Goal: Task Accomplishment & Management: Complete application form

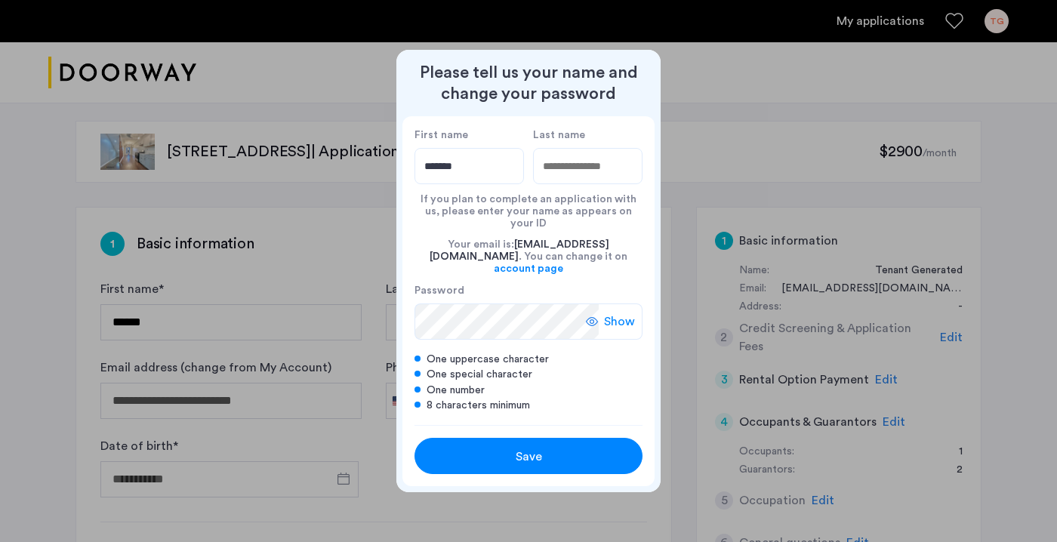
type input "*******"
click at [583, 455] on div "Save" at bounding box center [528, 457] width 145 height 18
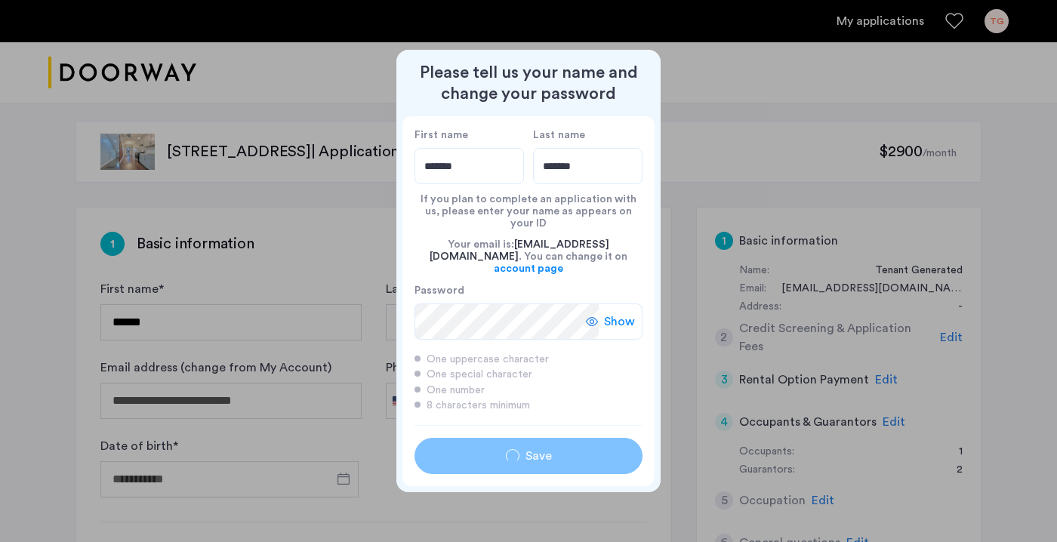
type input "*******"
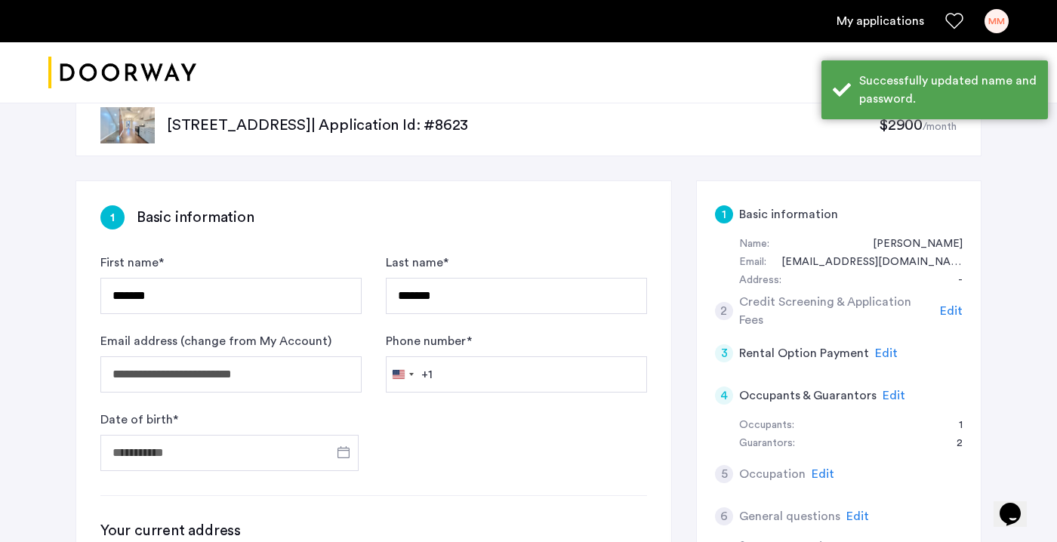
scroll to position [28, 0]
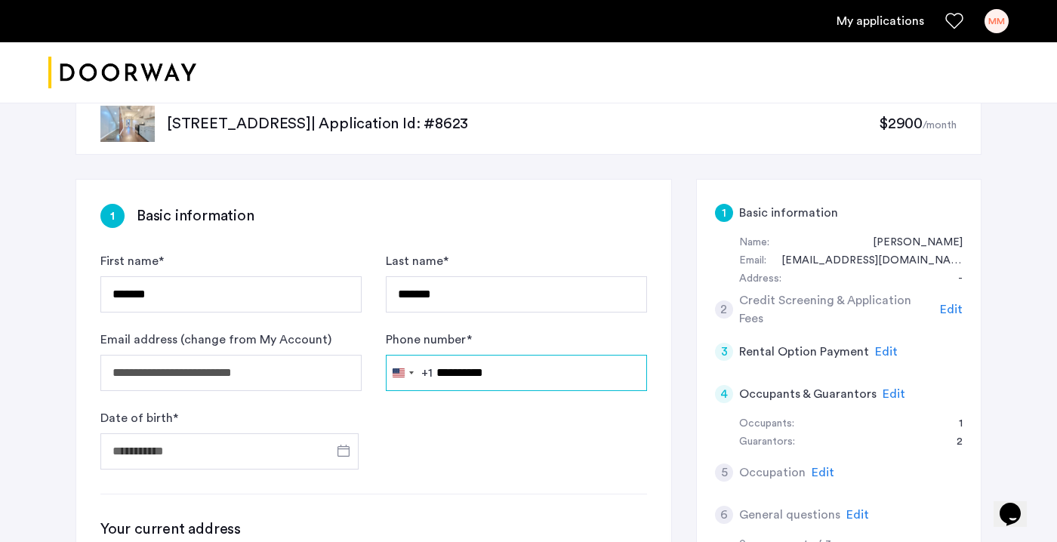
type input "**********"
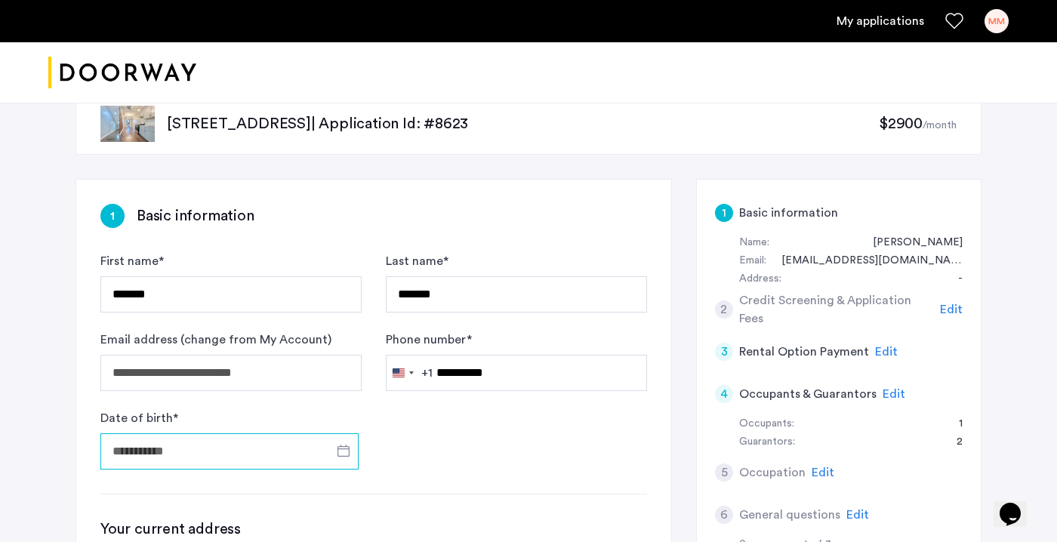
click at [243, 449] on input "Date of birth *" at bounding box center [229, 451] width 258 height 36
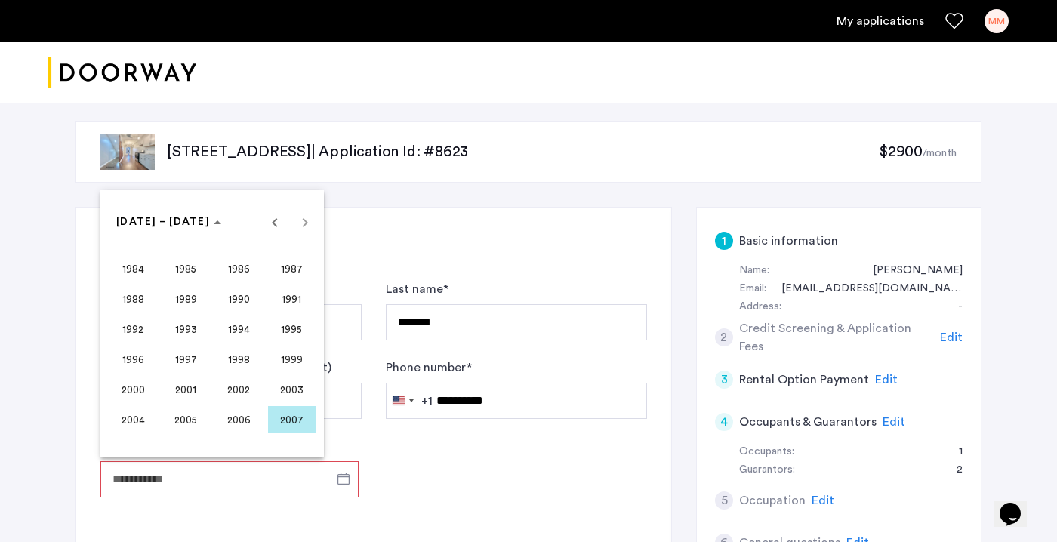
scroll to position [0, 0]
click at [275, 221] on span "Previous 24 years" at bounding box center [275, 220] width 30 height 30
click at [138, 387] on span "1976" at bounding box center [134, 388] width 48 height 27
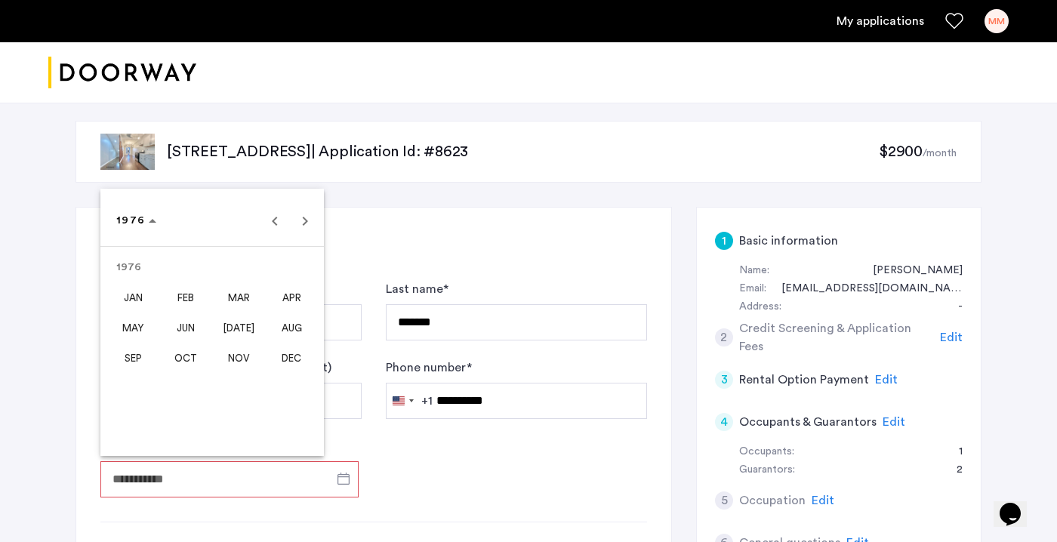
click at [186, 362] on span "OCT" at bounding box center [186, 357] width 48 height 27
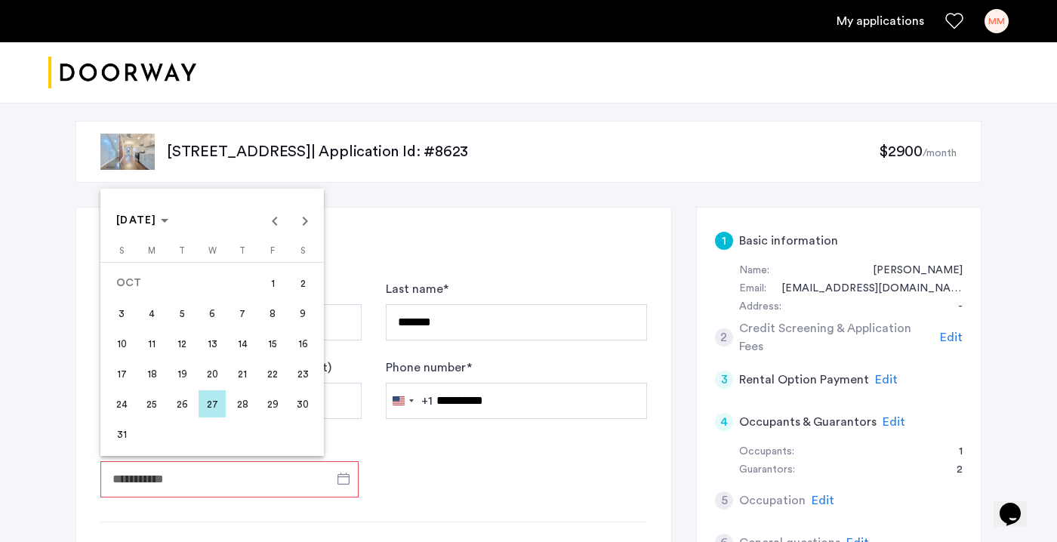
click at [155, 376] on span "18" at bounding box center [151, 373] width 27 height 27
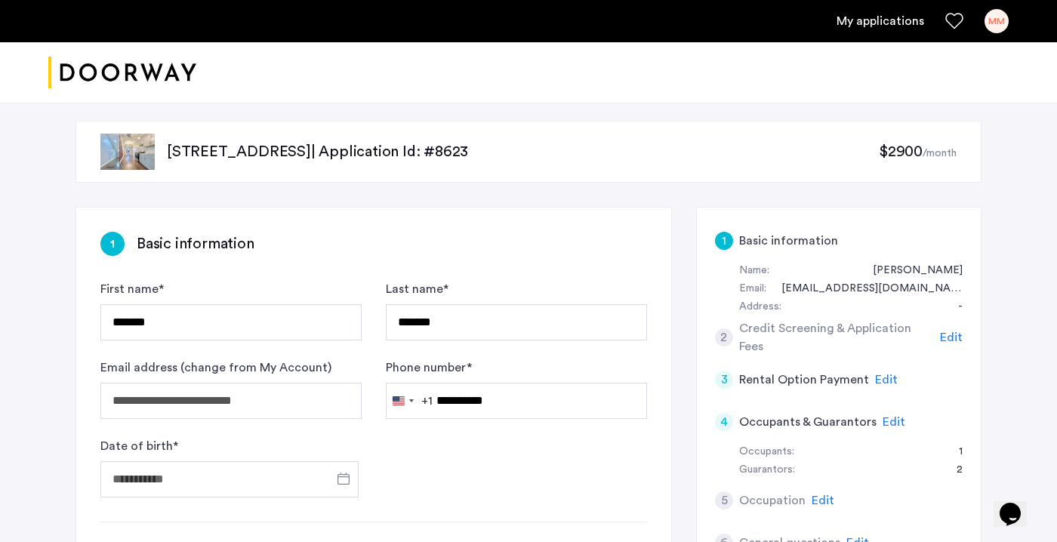
type input "**********"
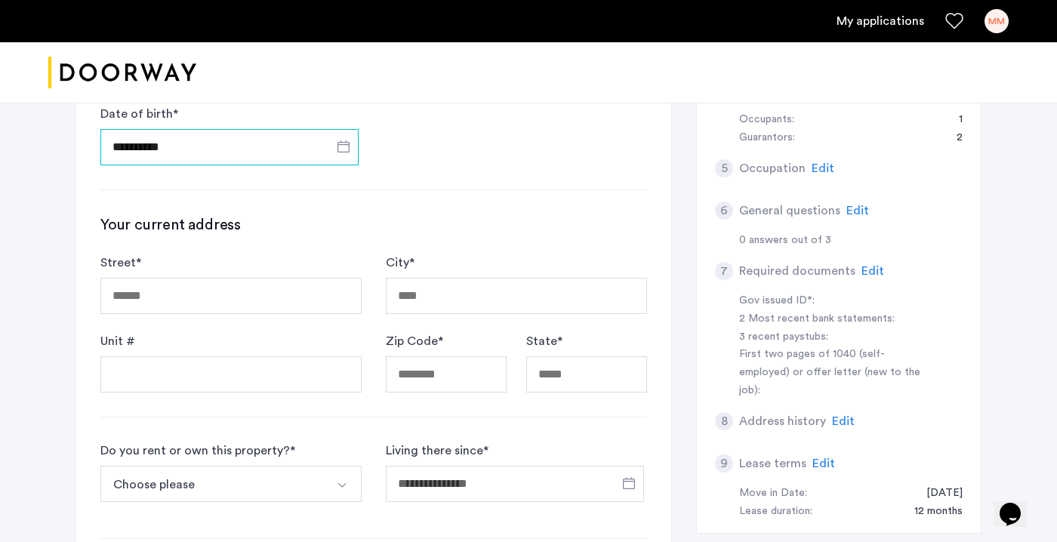
scroll to position [334, 0]
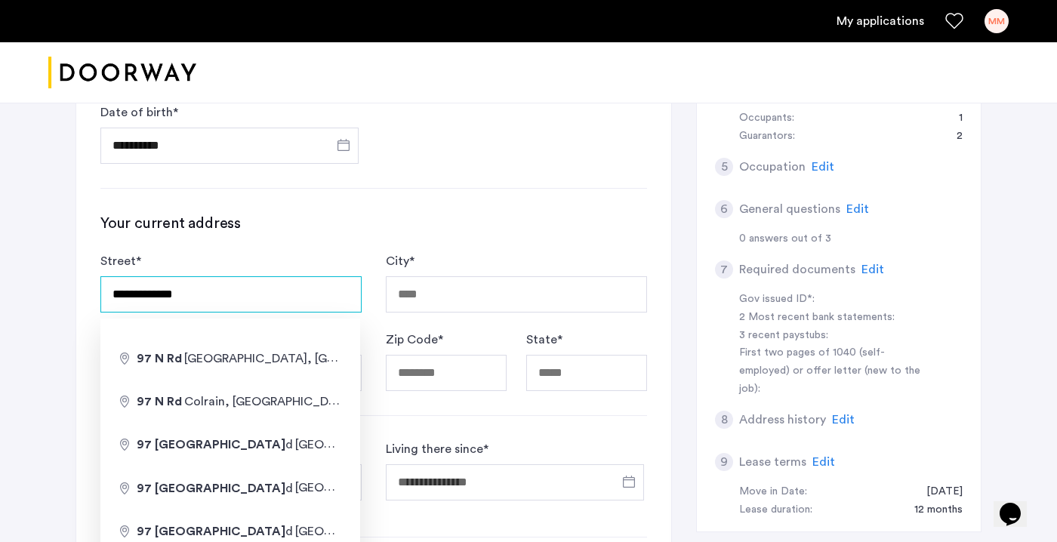
type input "**********"
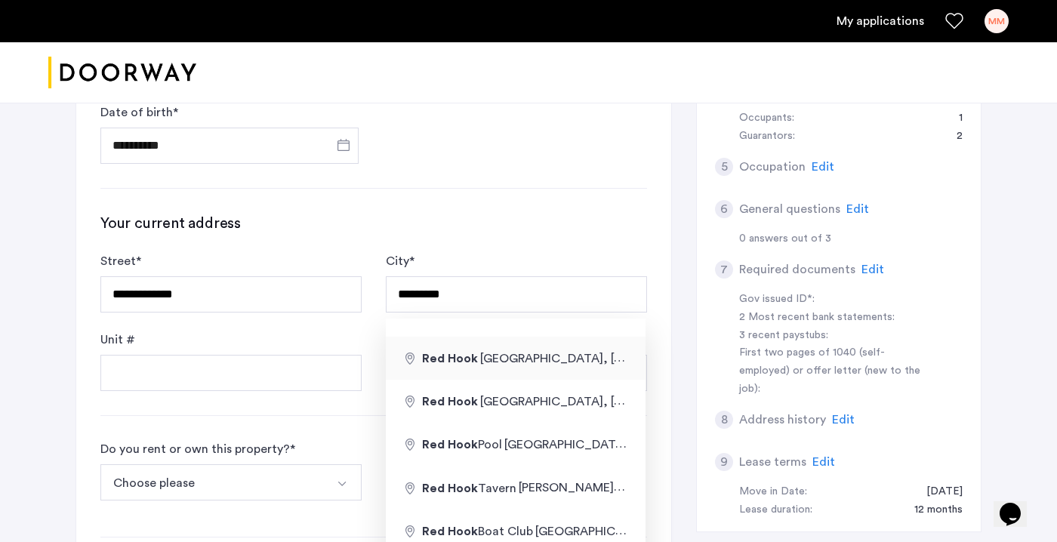
type input "**********"
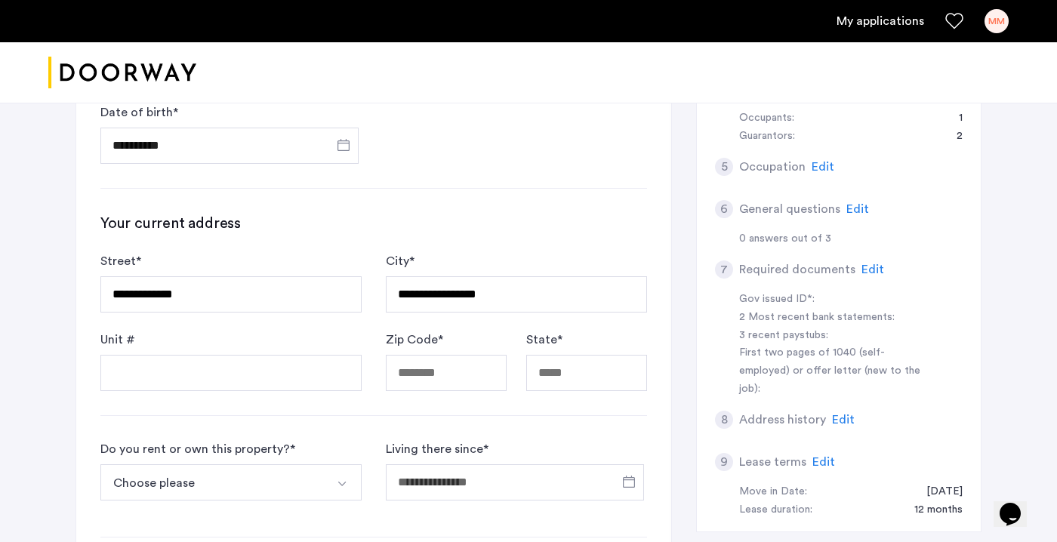
type input "********"
type input "*****"
type input "**"
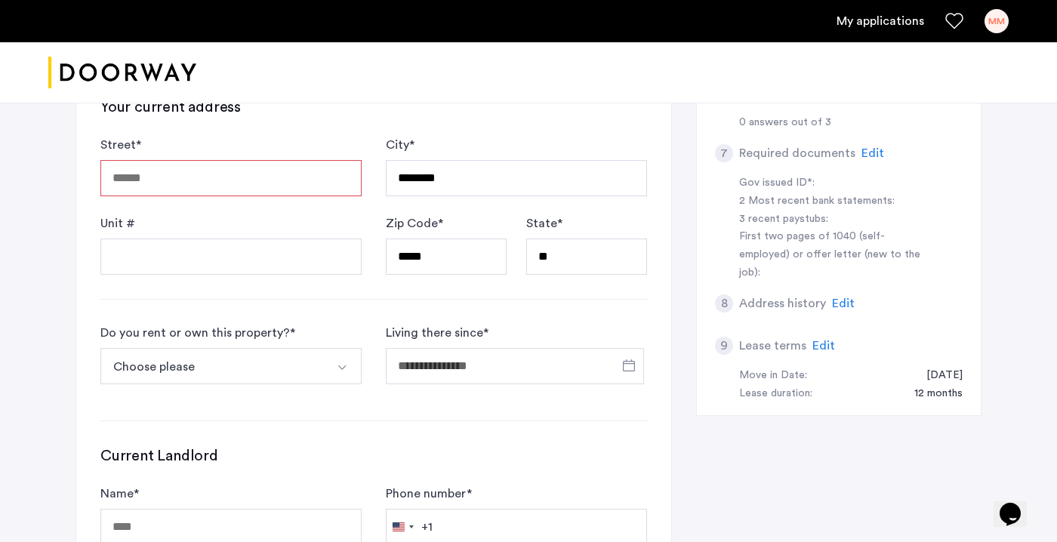
scroll to position [483, 0]
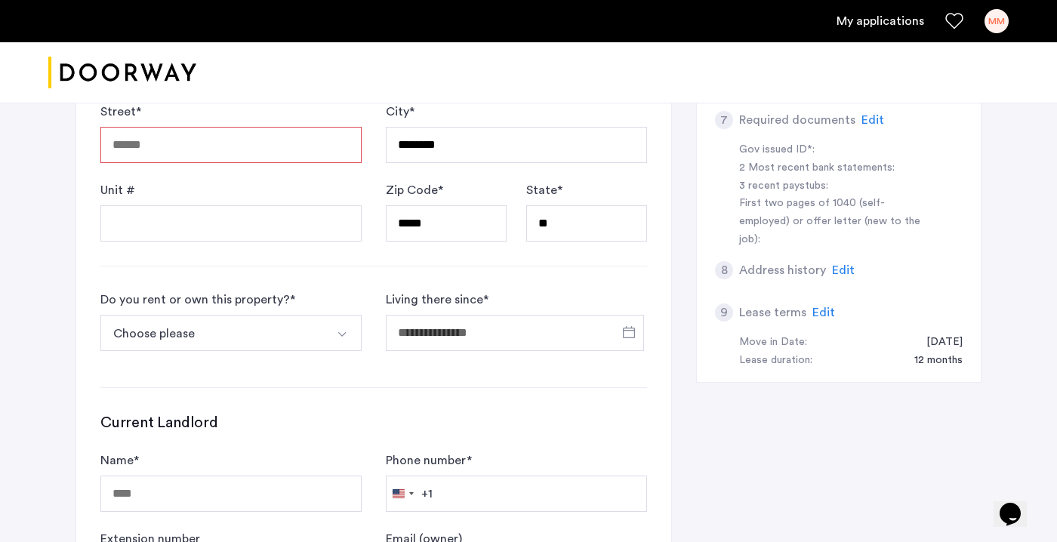
click at [302, 338] on button "Choose please" at bounding box center [213, 333] width 226 height 36
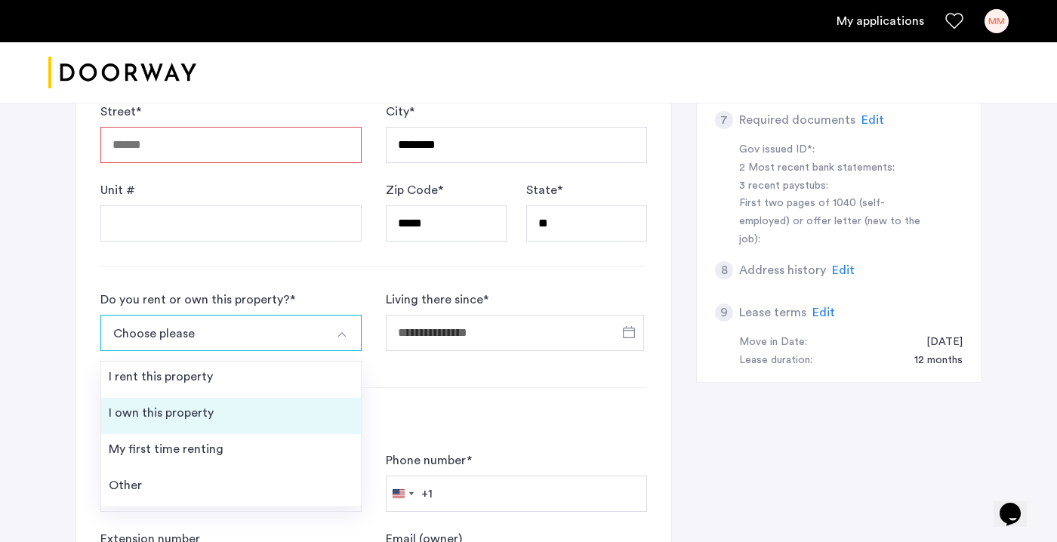
click at [268, 418] on li "I own this property" at bounding box center [231, 416] width 260 height 36
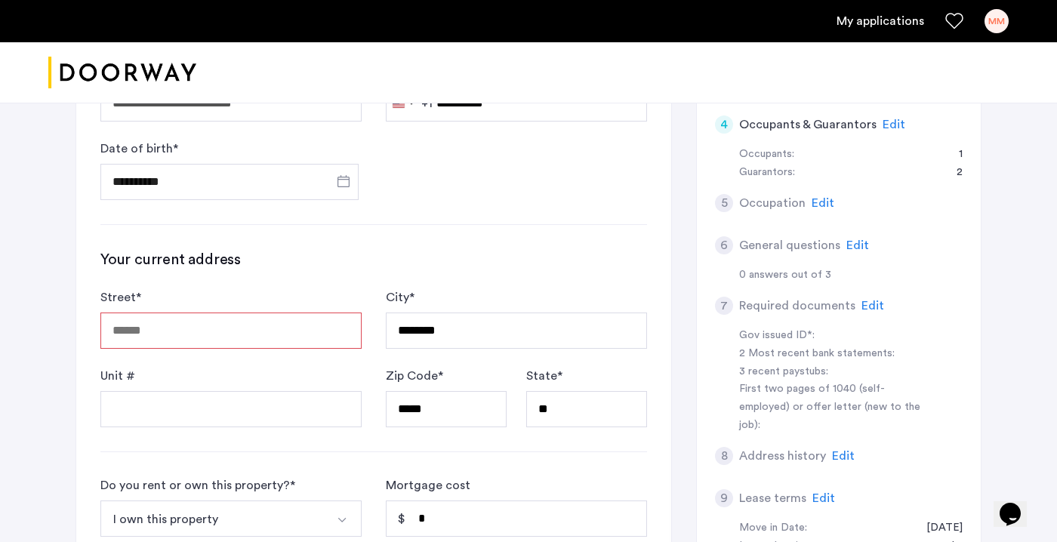
scroll to position [258, 0]
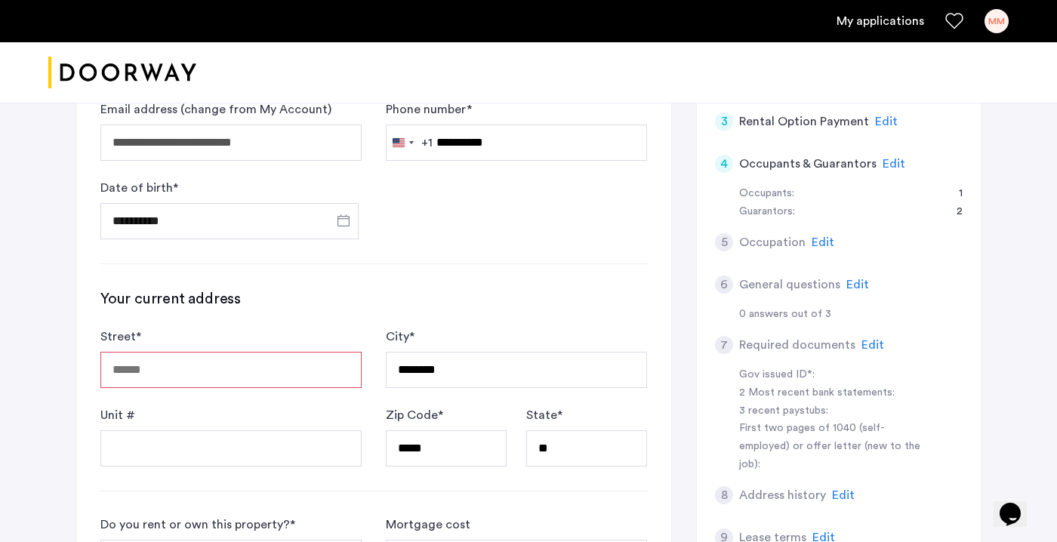
click at [197, 364] on input "Street *" at bounding box center [230, 370] width 261 height 36
type input "*"
type input "**********"
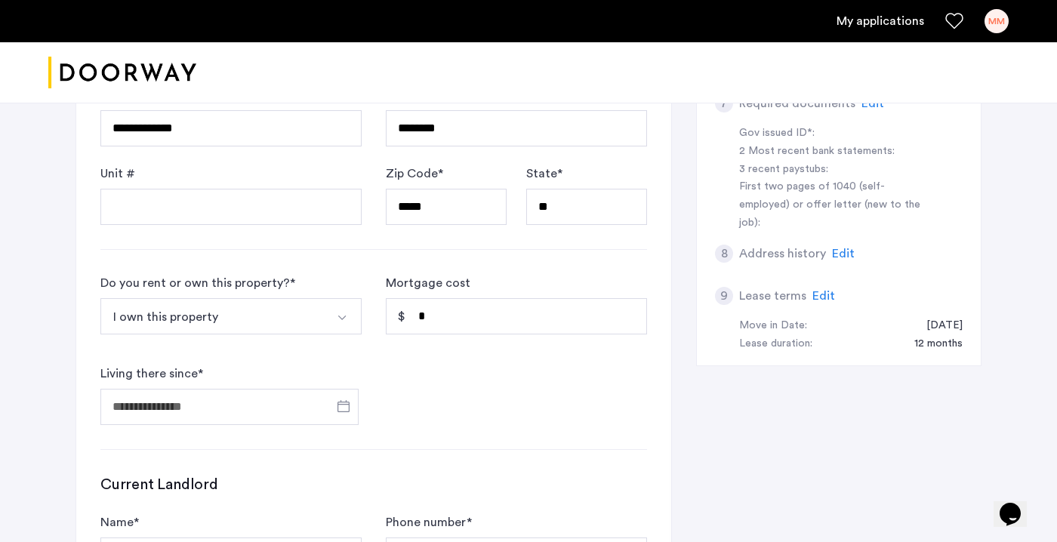
scroll to position [501, 0]
click at [449, 306] on input "*" at bounding box center [516, 316] width 261 height 36
type input "*****"
click at [305, 408] on input "Living there since *" at bounding box center [229, 406] width 258 height 36
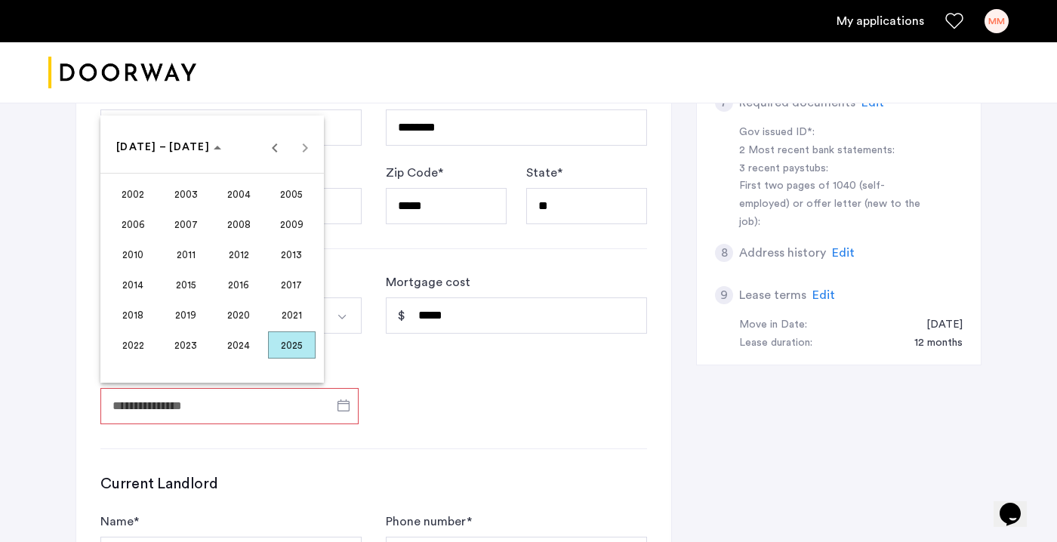
click at [295, 343] on span "2025" at bounding box center [292, 345] width 48 height 27
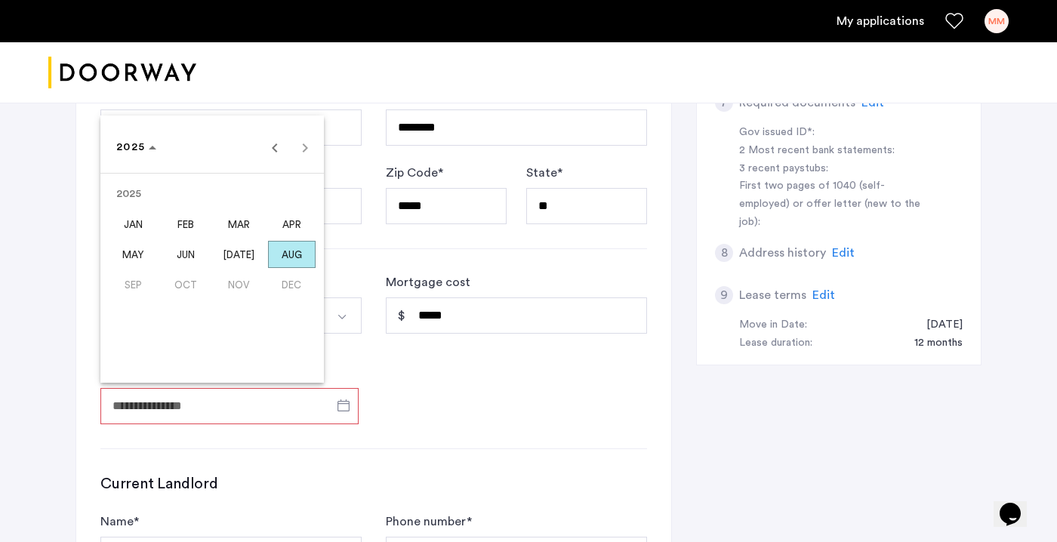
click at [239, 220] on span "MAR" at bounding box center [239, 224] width 48 height 27
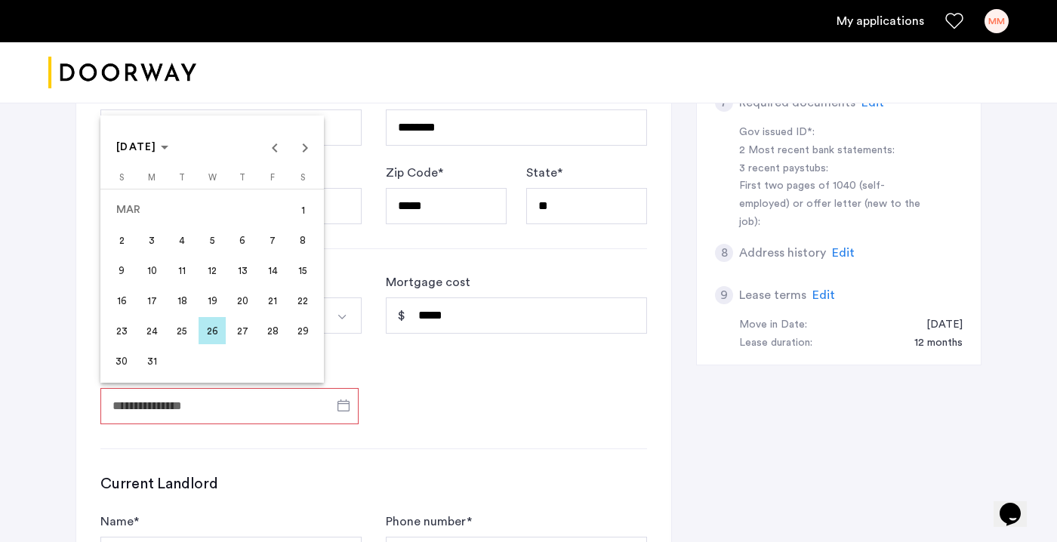
scroll to position [513, 0]
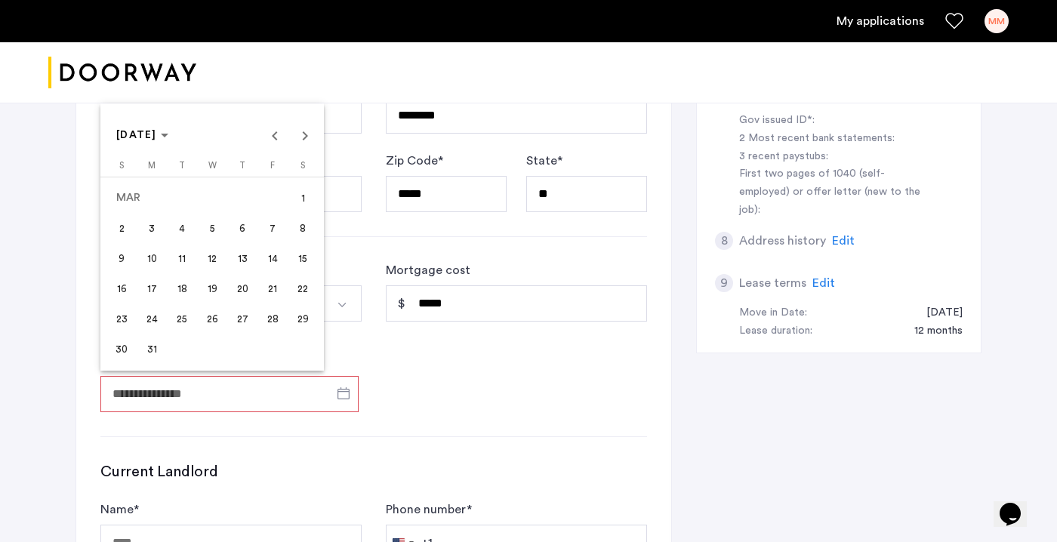
click at [304, 200] on span "1" at bounding box center [302, 197] width 27 height 27
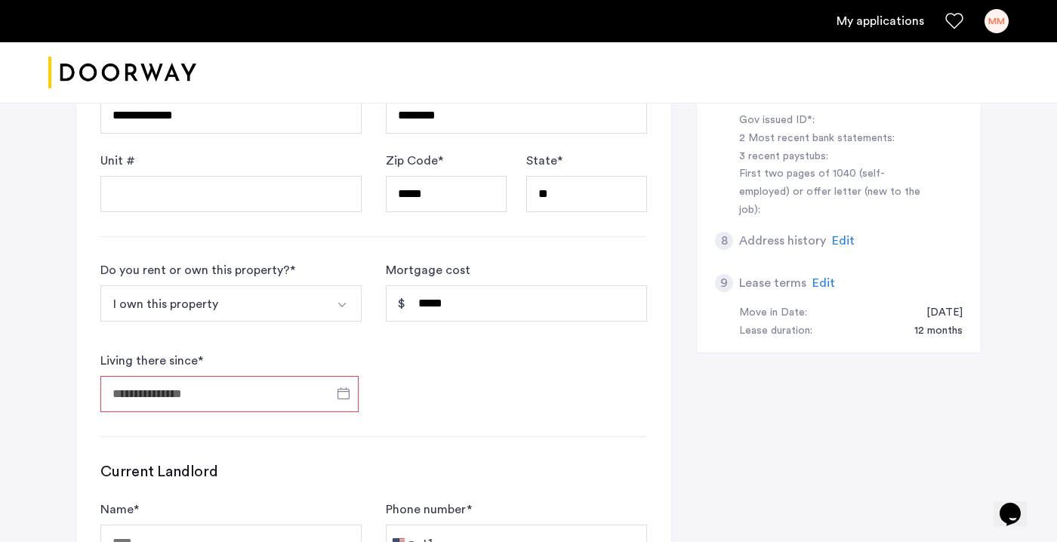
type input "**********"
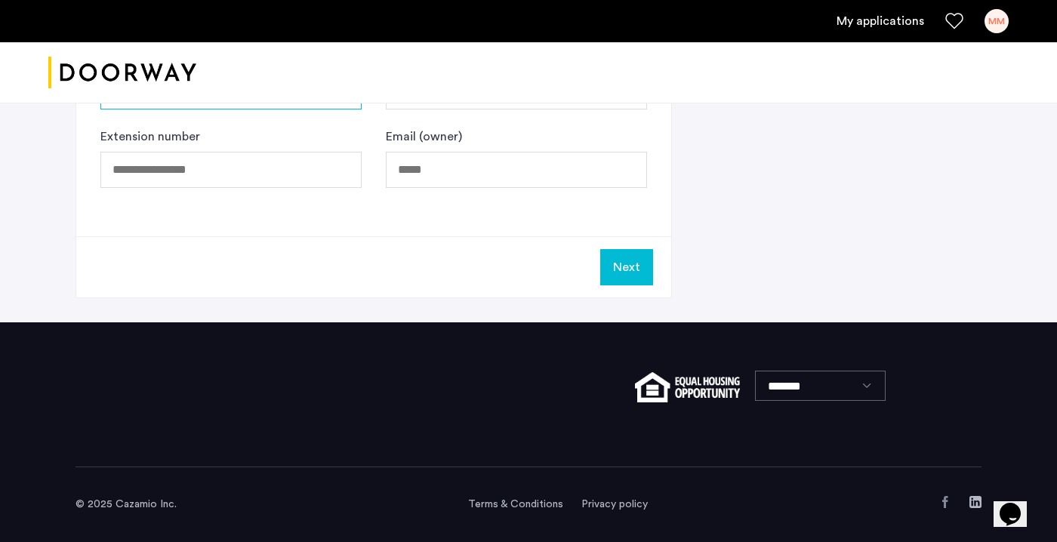
scroll to position [964, 0]
type input "***"
click at [627, 260] on button "Next" at bounding box center [626, 267] width 53 height 36
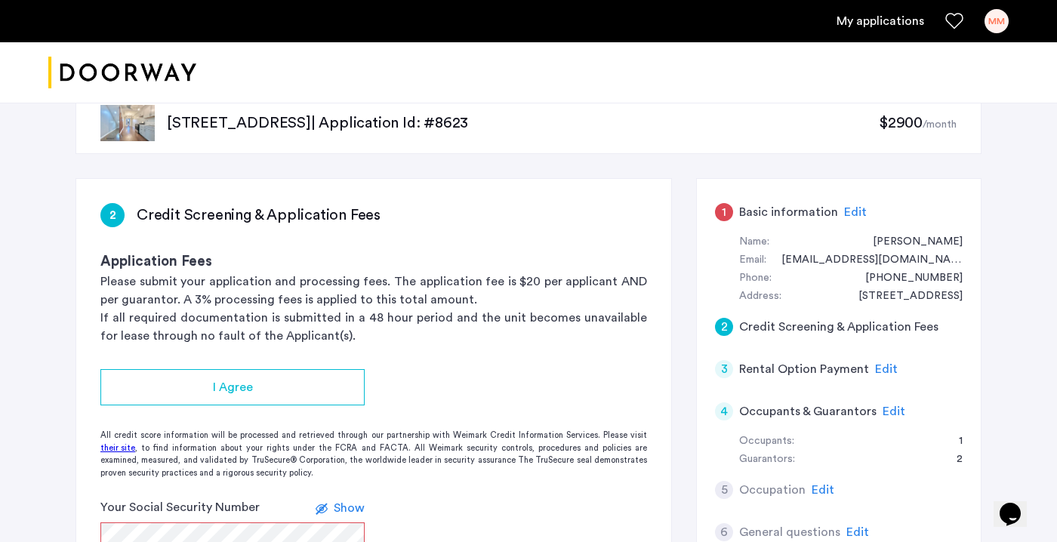
scroll to position [27, 0]
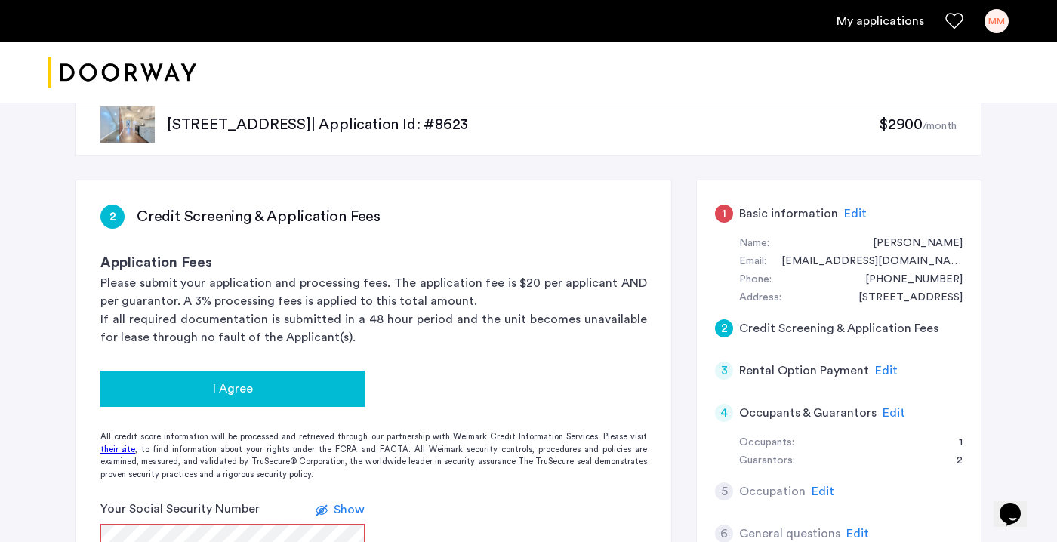
click at [298, 378] on button "I Agree" at bounding box center [232, 389] width 264 height 36
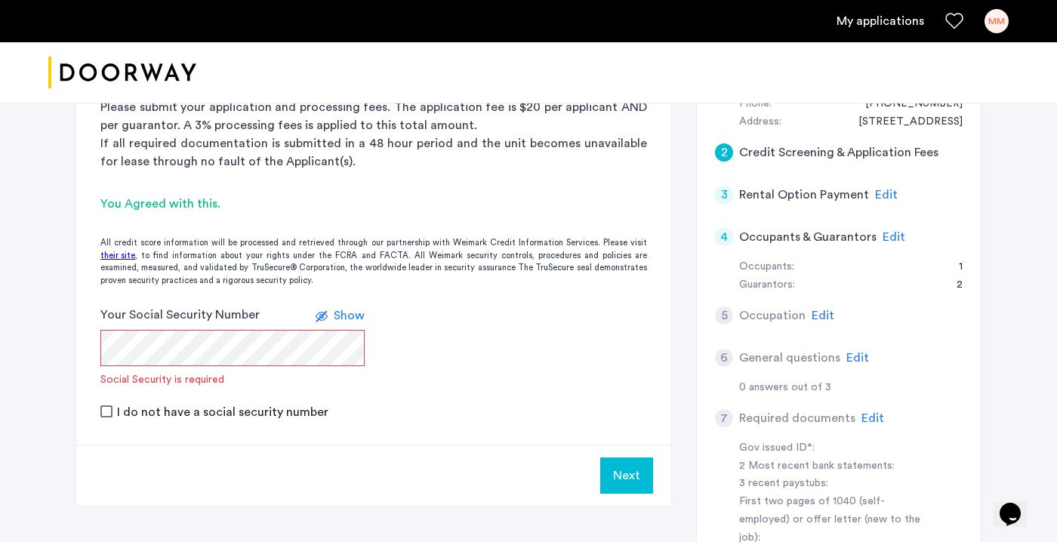
scroll to position [282, 0]
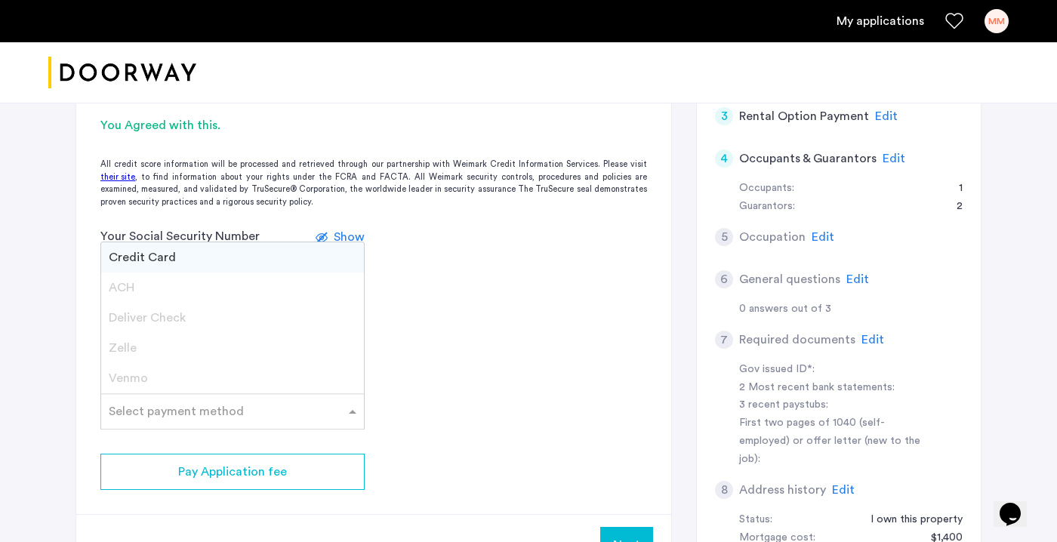
click at [273, 409] on input "text" at bounding box center [217, 408] width 217 height 11
click at [250, 249] on div "Credit Card" at bounding box center [232, 257] width 263 height 30
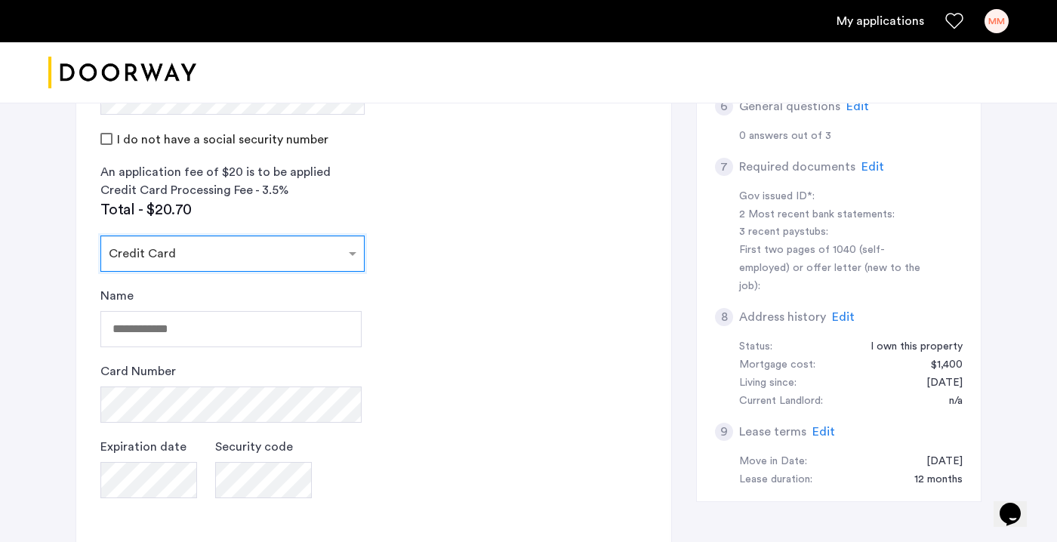
scroll to position [477, 0]
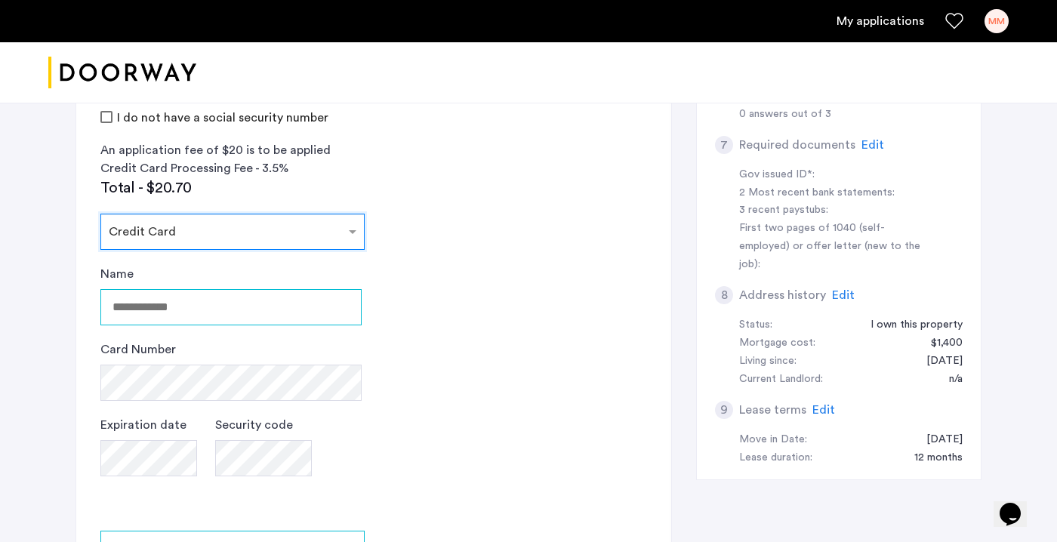
click at [273, 307] on input "Name" at bounding box center [230, 307] width 261 height 36
type input "**********"
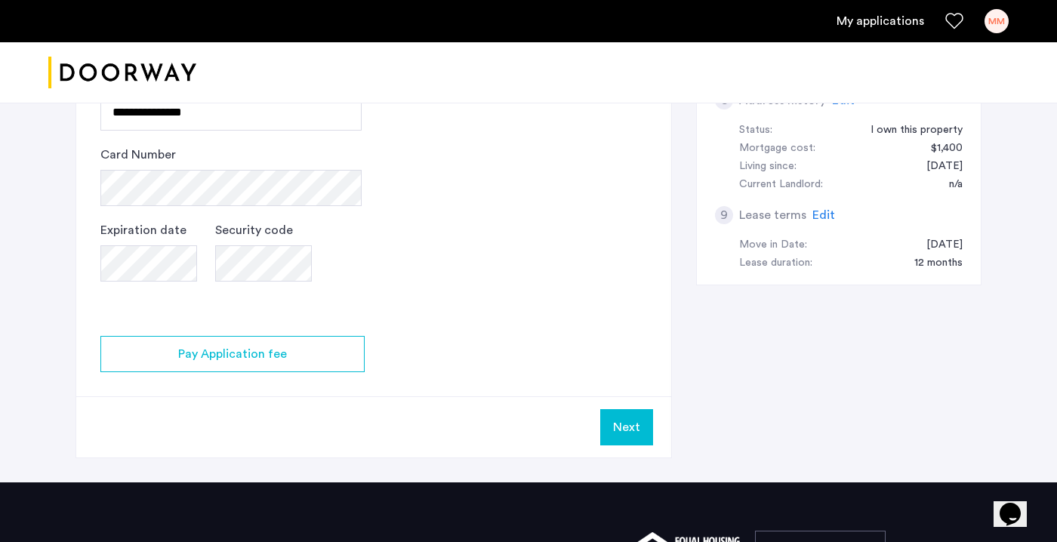
scroll to position [706, 0]
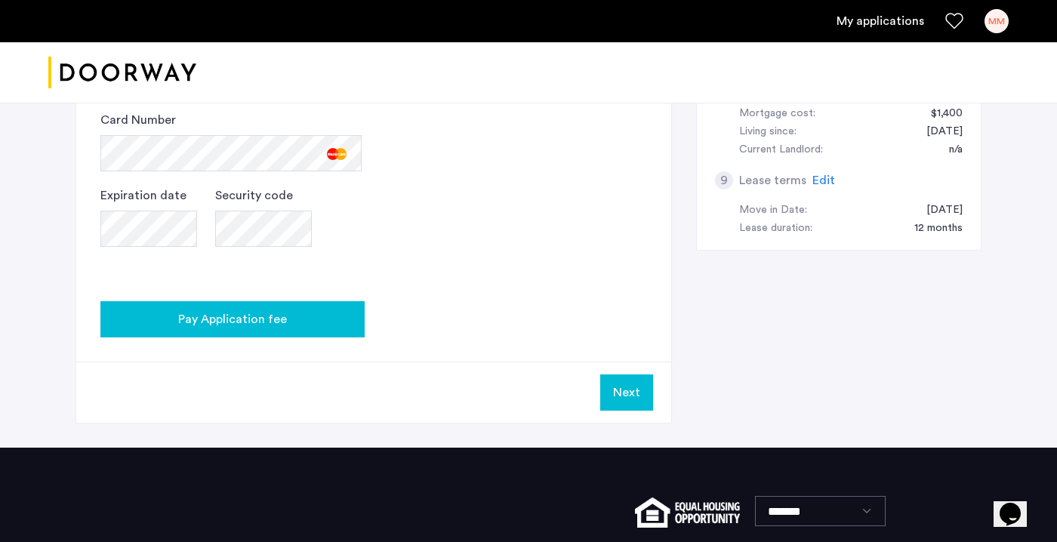
click at [276, 307] on button "Pay Application fee" at bounding box center [232, 319] width 264 height 36
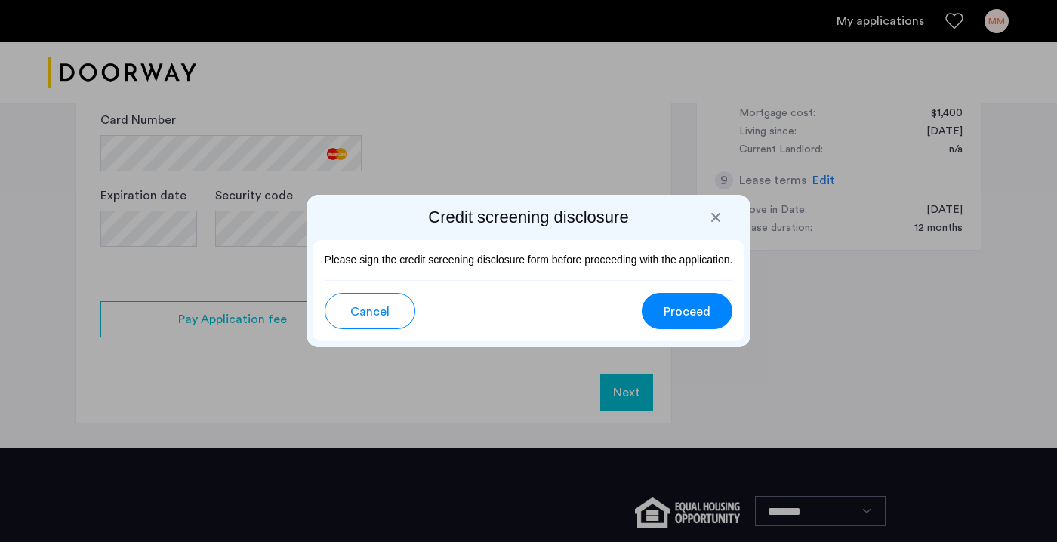
click at [680, 308] on span "Proceed" at bounding box center [687, 312] width 47 height 18
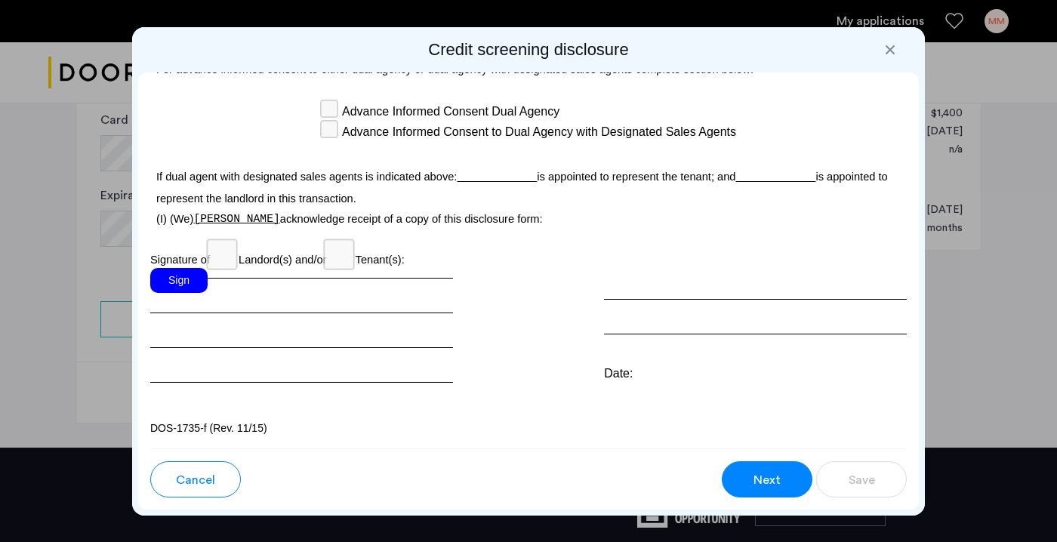
click at [363, 295] on div "Sign" at bounding box center [301, 325] width 303 height 115
click at [201, 279] on div "Sign" at bounding box center [178, 280] width 57 height 25
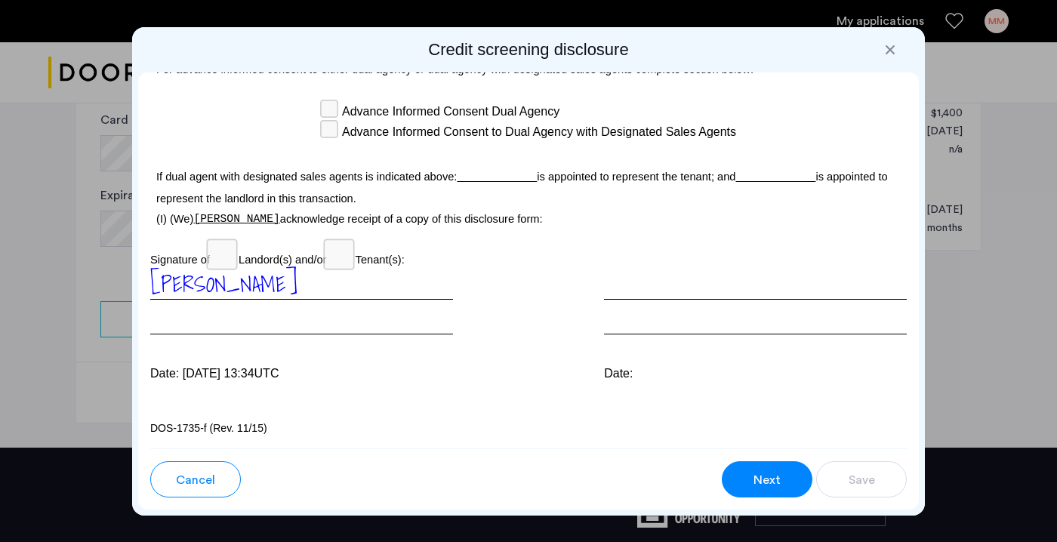
click at [779, 486] on span "Next" at bounding box center [767, 480] width 27 height 18
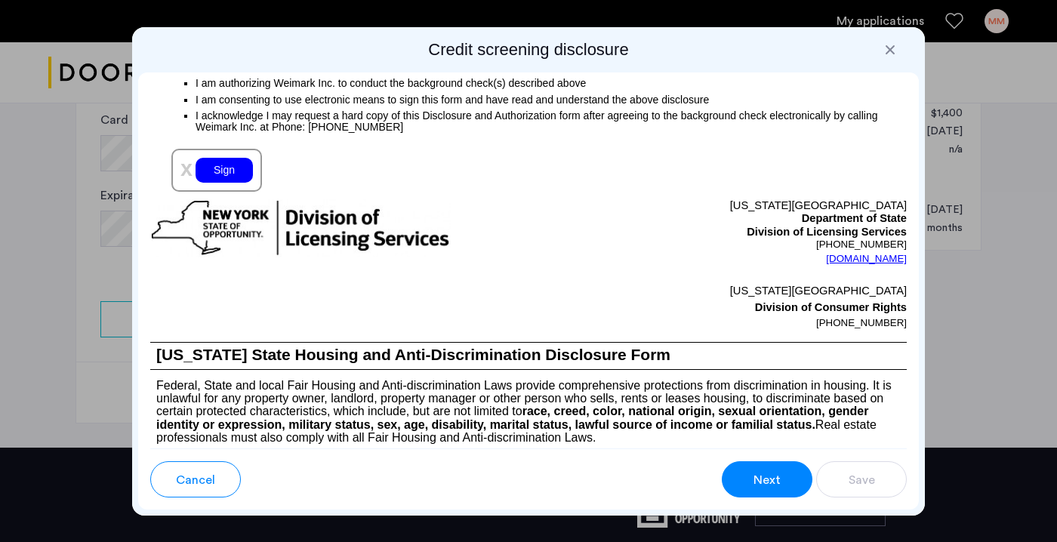
scroll to position [1257, 0]
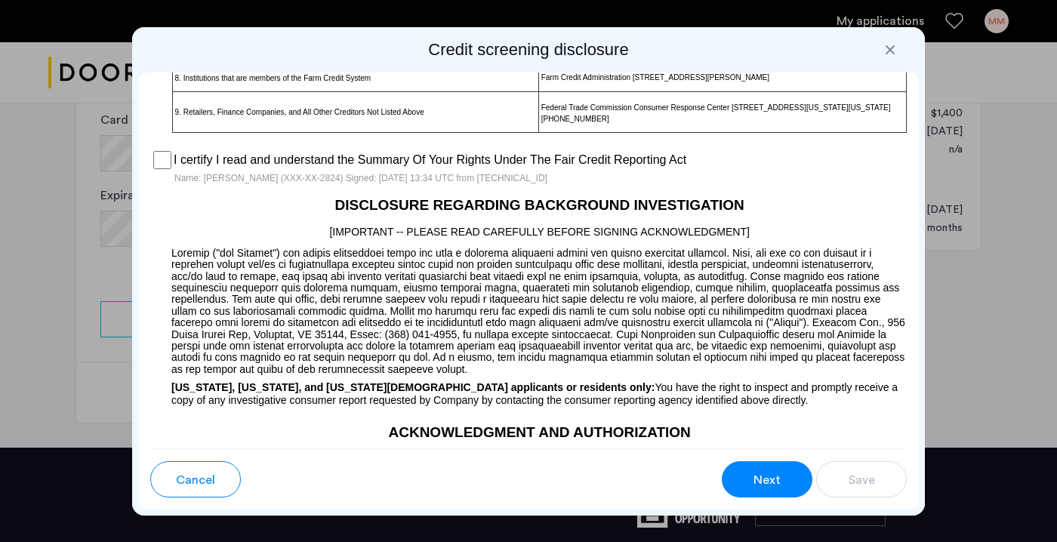
click at [758, 483] on span "Next" at bounding box center [767, 480] width 27 height 18
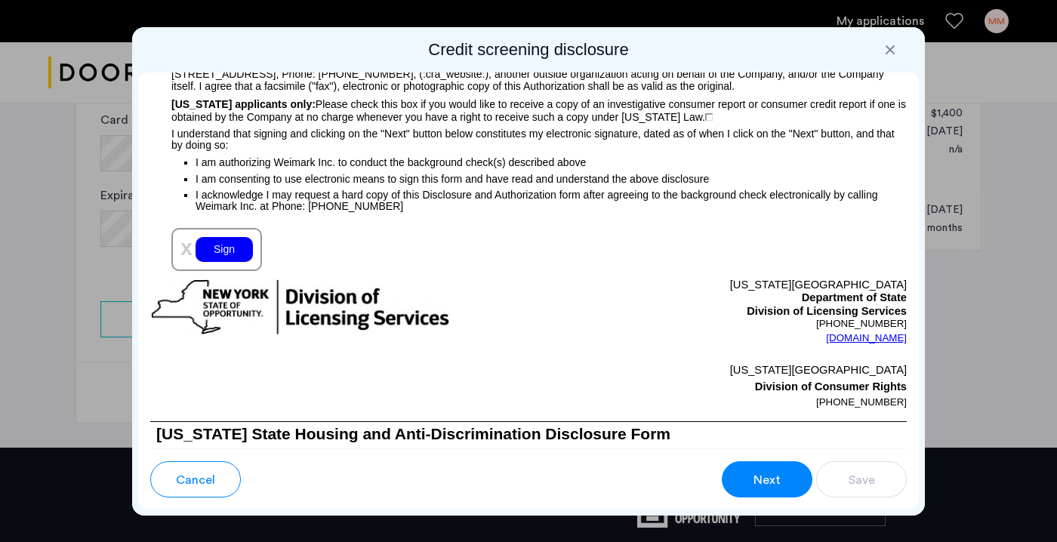
scroll to position [1806, 0]
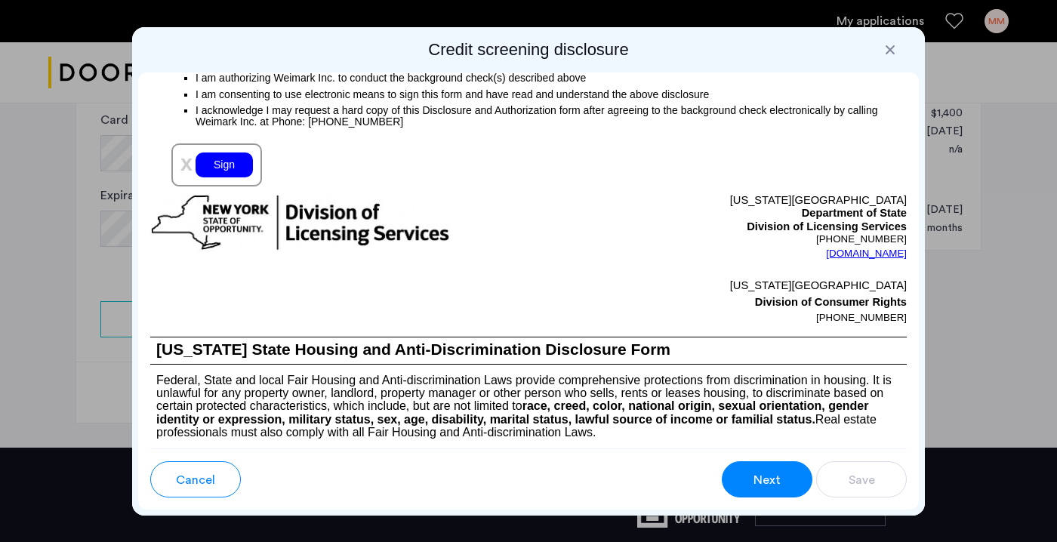
click at [230, 177] on div "Sign" at bounding box center [224, 165] width 57 height 25
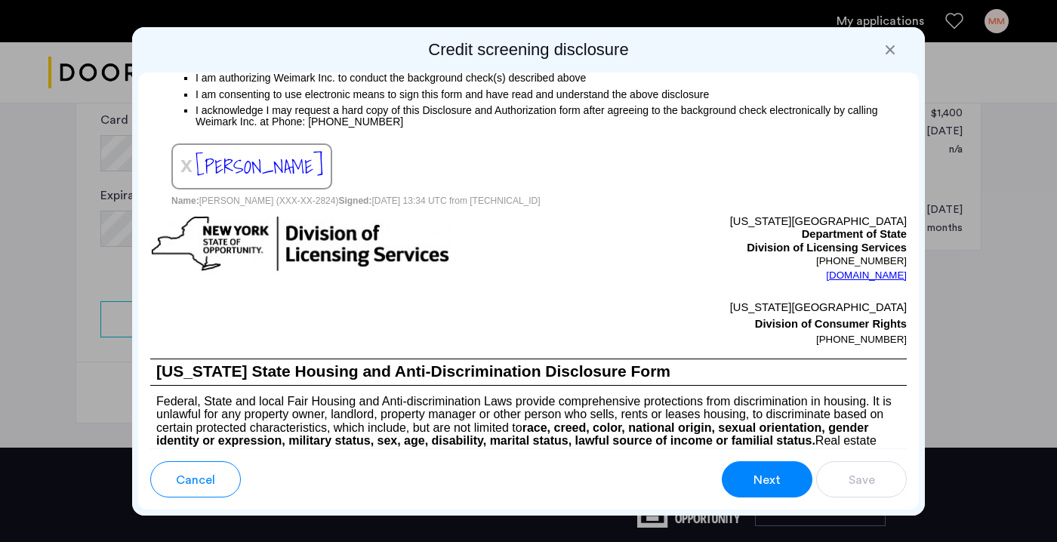
click at [760, 477] on span "Next" at bounding box center [767, 480] width 27 height 18
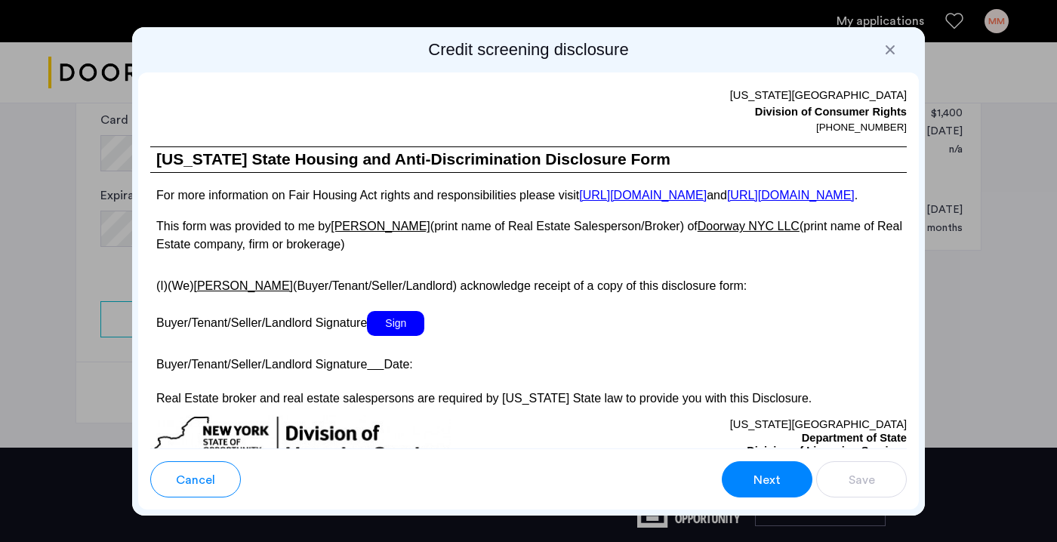
scroll to position [2936, 0]
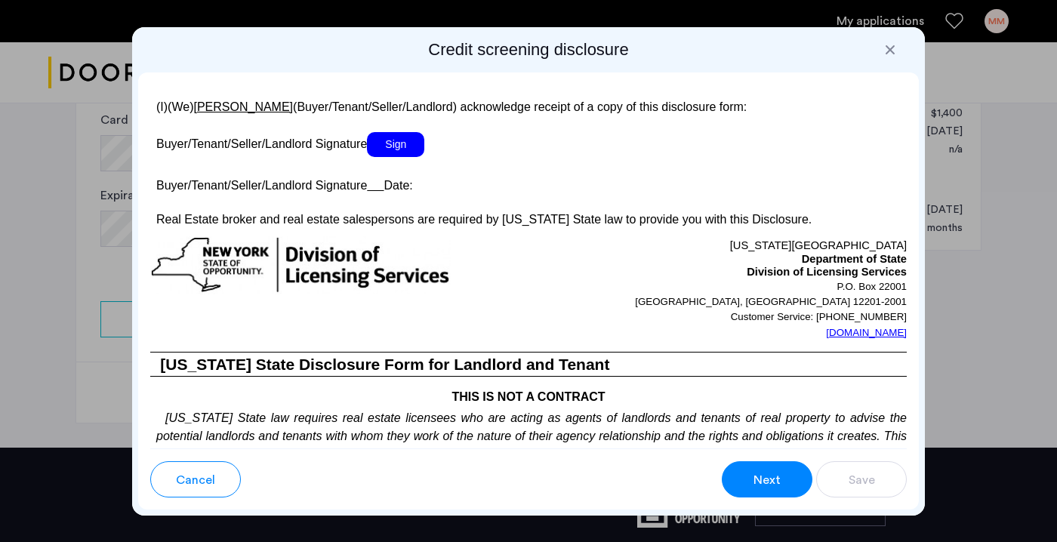
click at [403, 157] on span "Sign" at bounding box center [395, 144] width 57 height 25
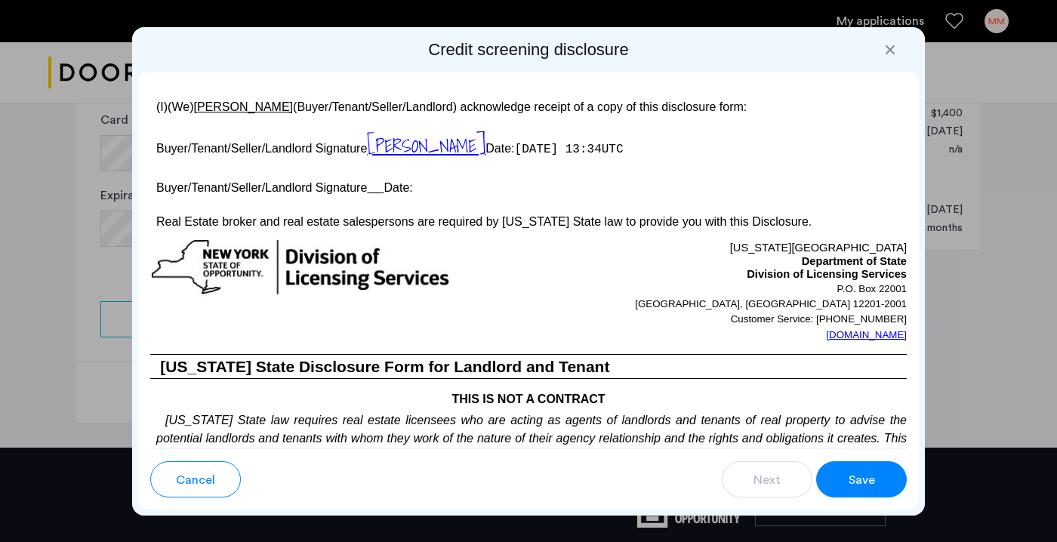
click at [878, 478] on button "Save" at bounding box center [861, 479] width 91 height 36
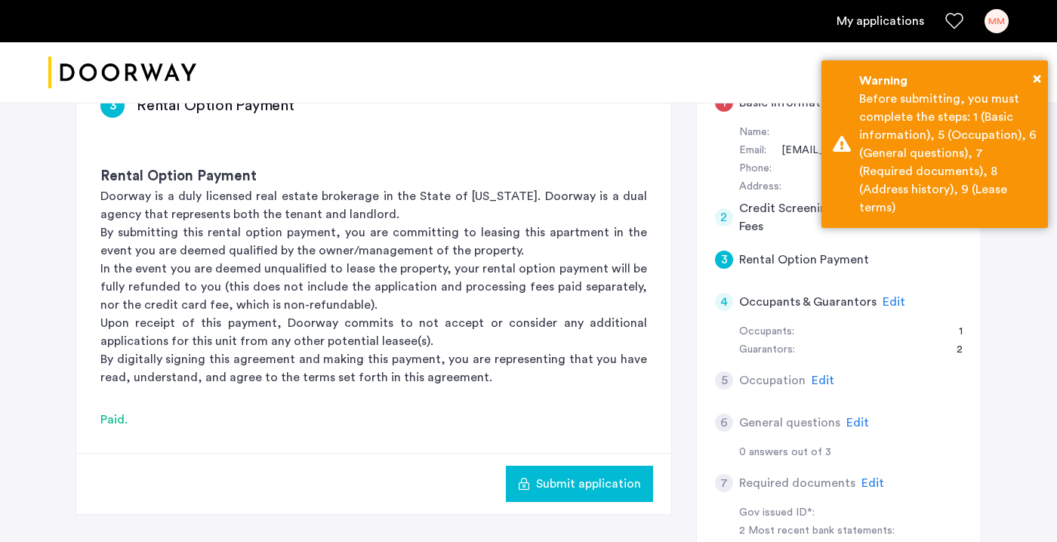
scroll to position [141, 0]
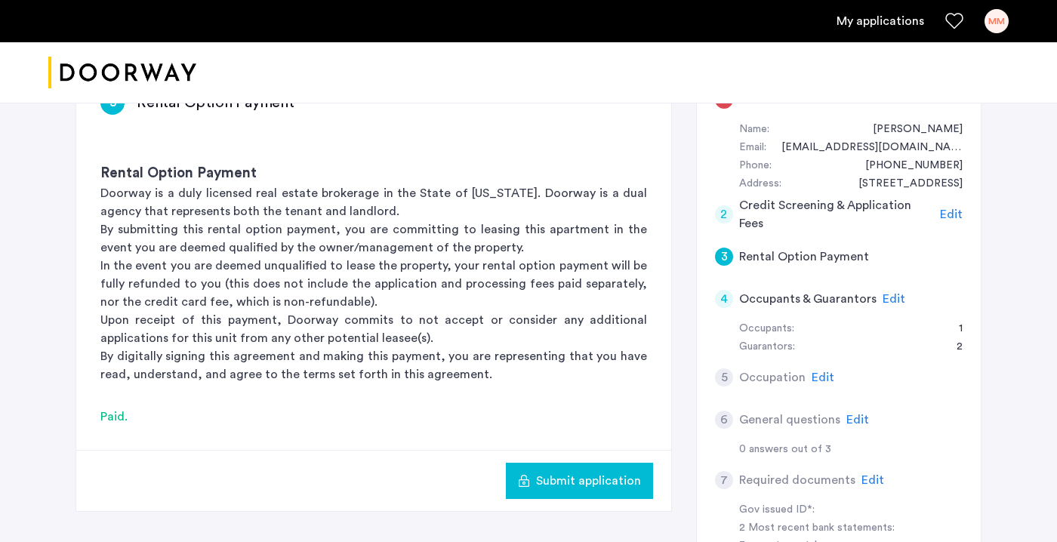
click at [594, 485] on span "Submit application" at bounding box center [588, 481] width 105 height 18
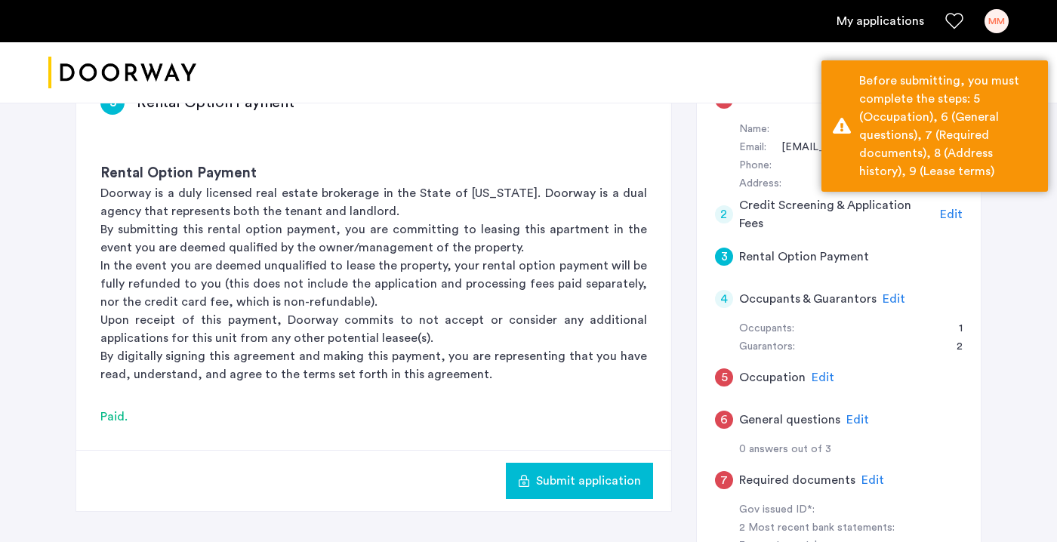
click at [591, 477] on span "Submit application" at bounding box center [588, 481] width 105 height 18
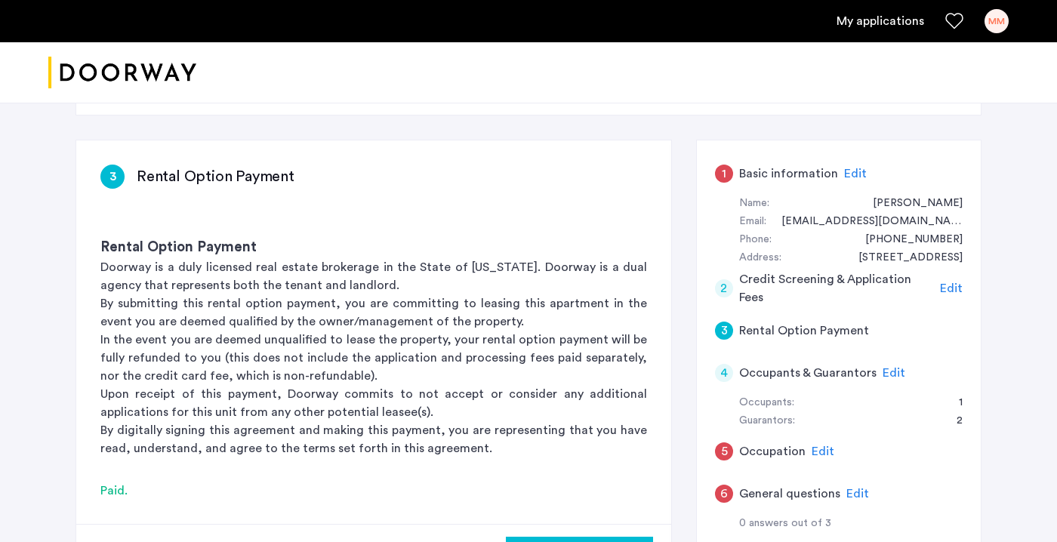
scroll to position [68, 0]
click at [957, 282] on span "Edit" at bounding box center [951, 288] width 23 height 12
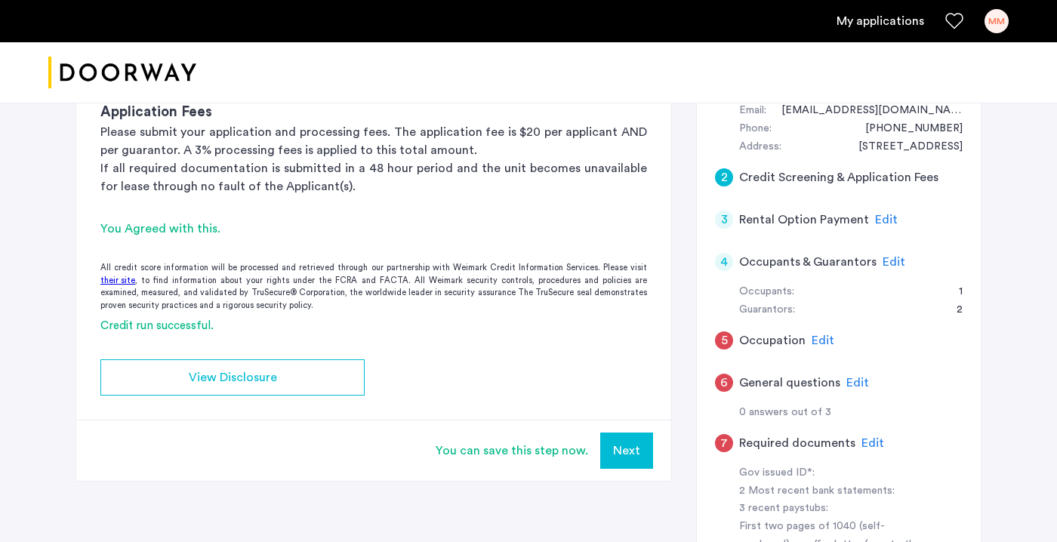
scroll to position [208, 0]
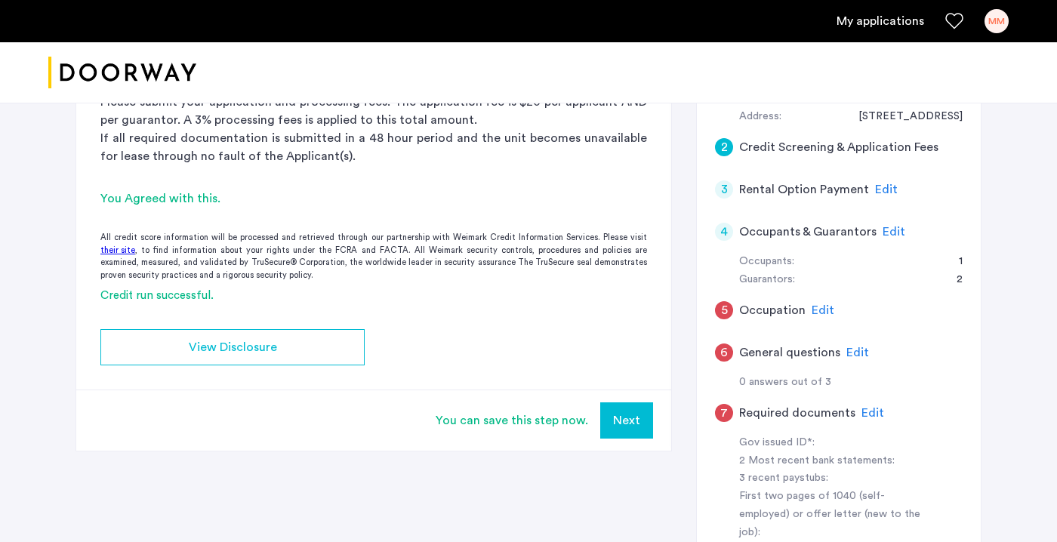
click at [633, 424] on button "Next" at bounding box center [626, 421] width 53 height 36
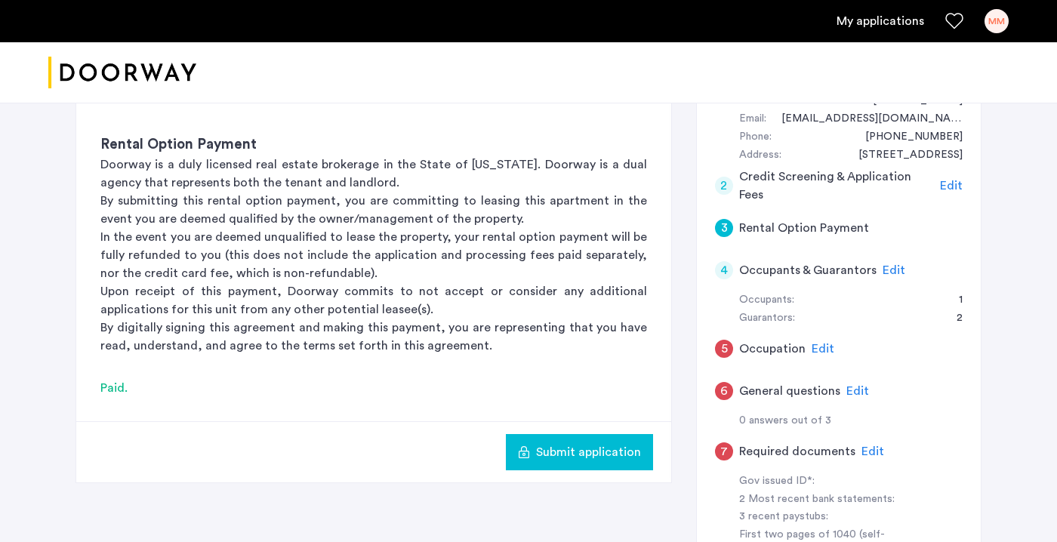
scroll to position [171, 0]
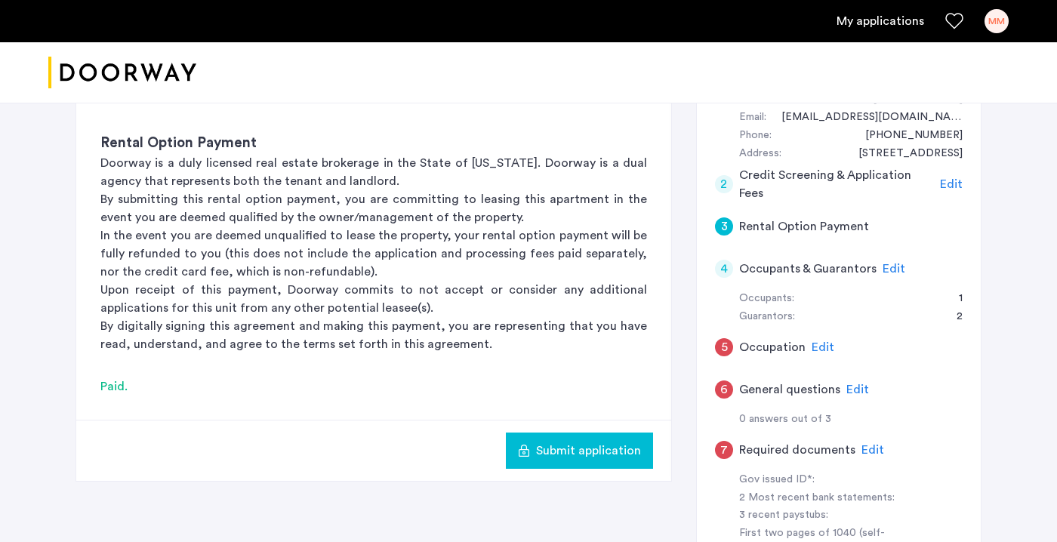
click at [892, 265] on span "Edit" at bounding box center [894, 269] width 23 height 12
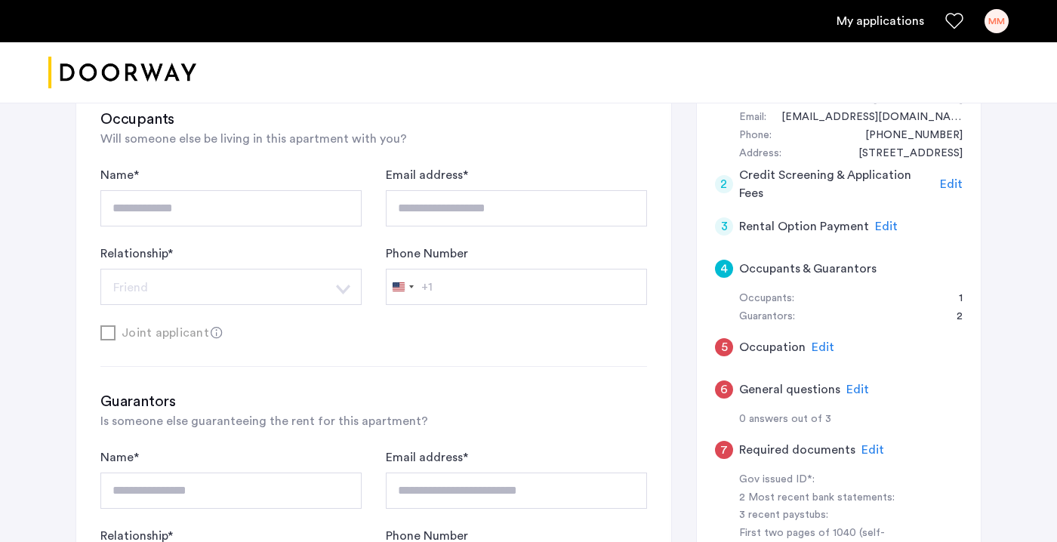
type input "**********"
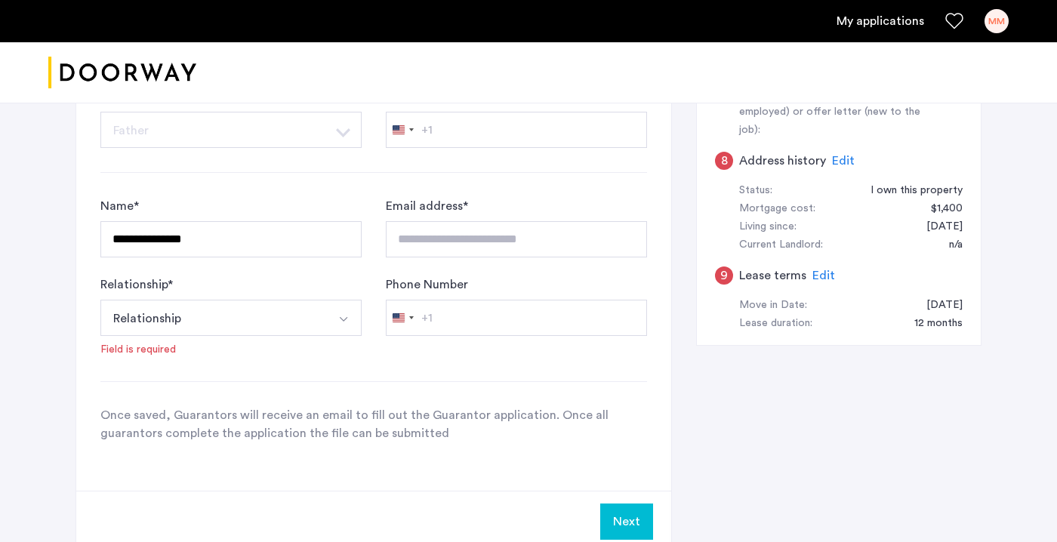
scroll to position [619, 0]
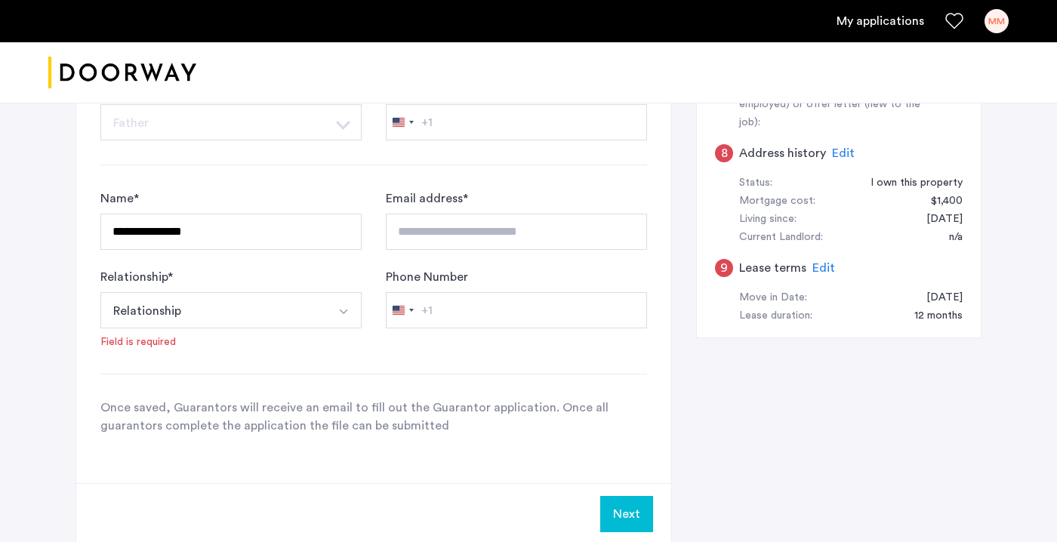
click at [319, 310] on button "Relationship" at bounding box center [213, 310] width 226 height 36
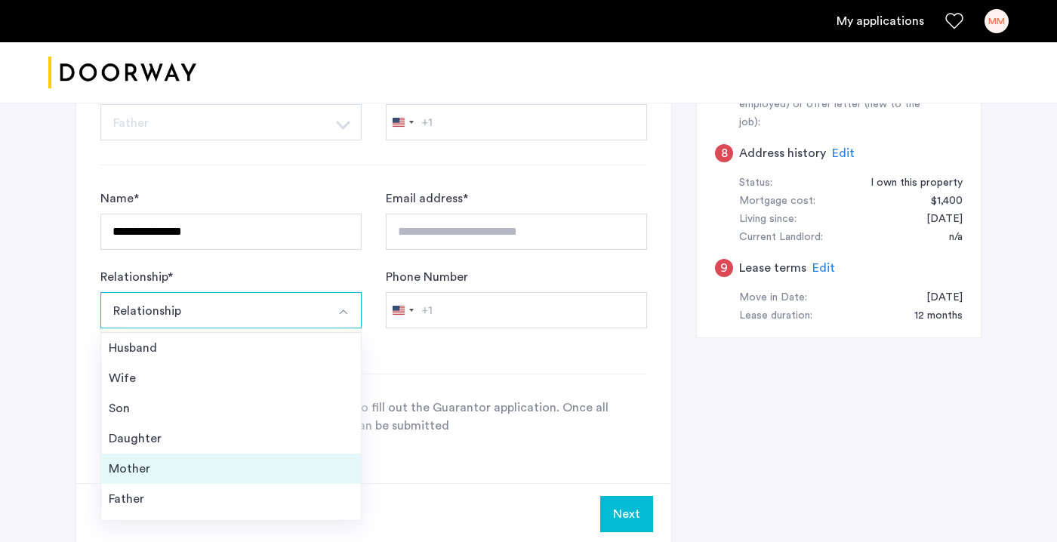
click at [206, 461] on div "Mother" at bounding box center [231, 469] width 245 height 18
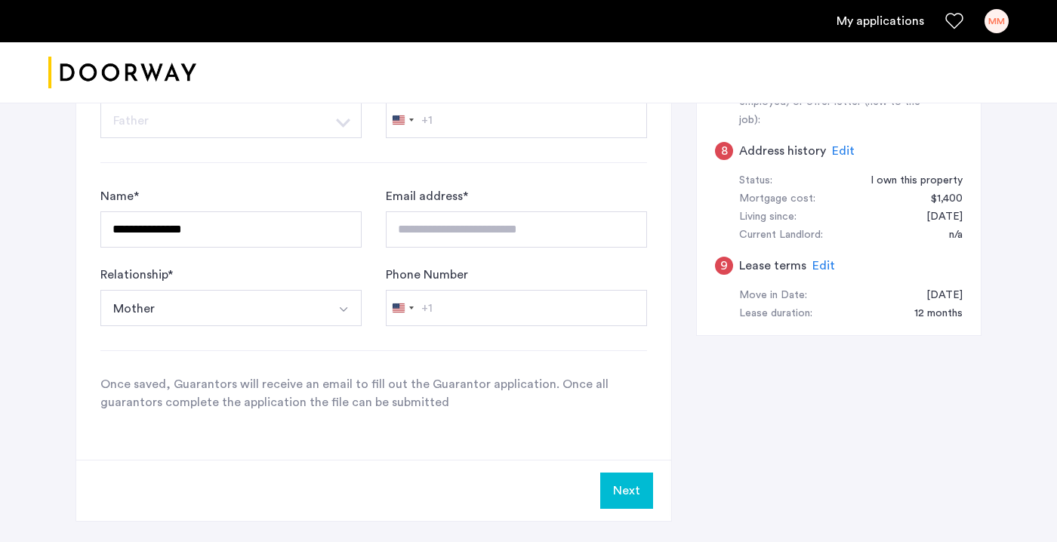
scroll to position [622, 0]
click at [489, 308] on input "Phone Number" at bounding box center [516, 306] width 261 height 36
click at [424, 315] on div "+1" at bounding box center [426, 307] width 11 height 18
click at [629, 486] on button "Next" at bounding box center [626, 489] width 53 height 36
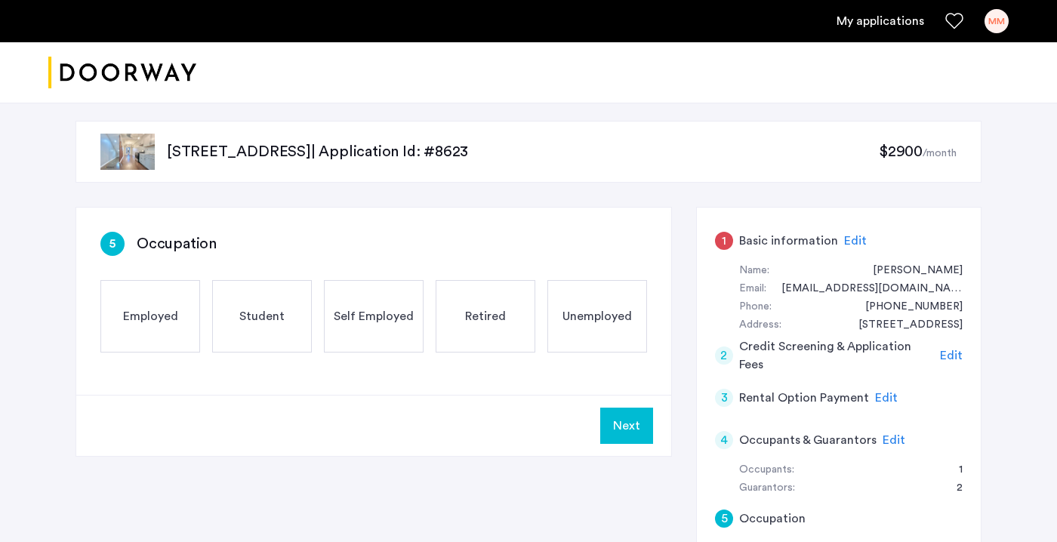
click at [122, 313] on div "Employed" at bounding box center [150, 316] width 100 height 72
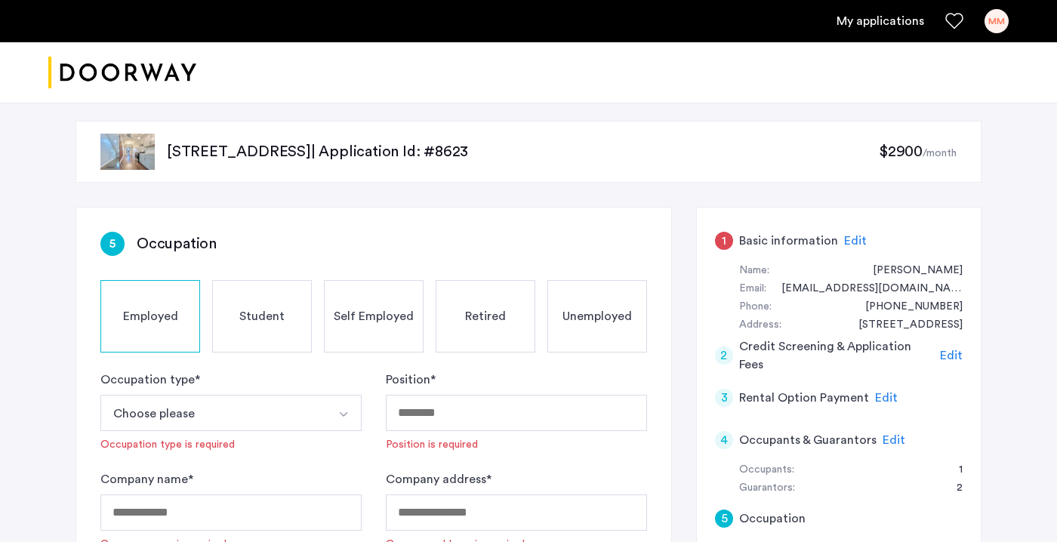
click at [227, 403] on button "Choose please" at bounding box center [213, 413] width 226 height 36
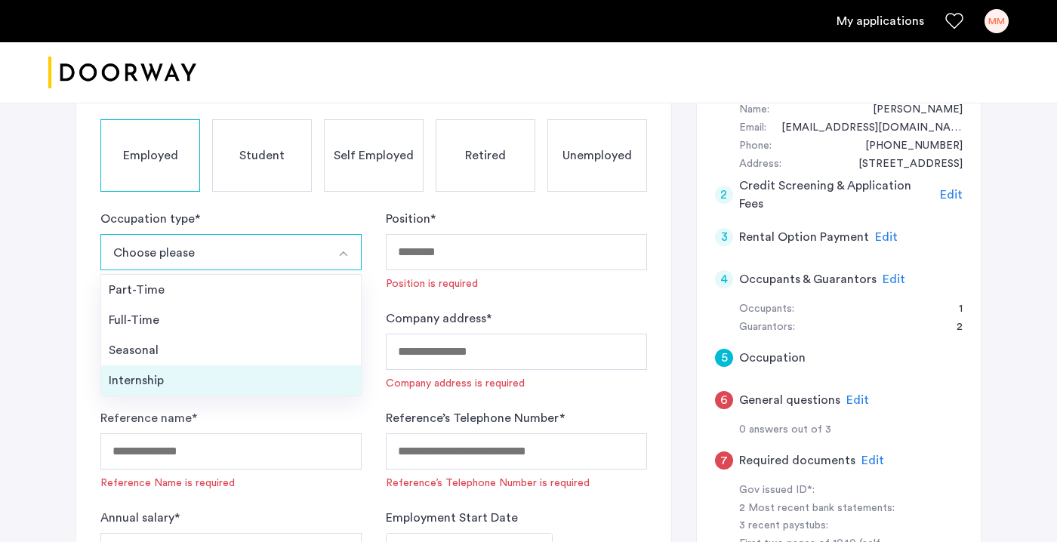
scroll to position [164, 0]
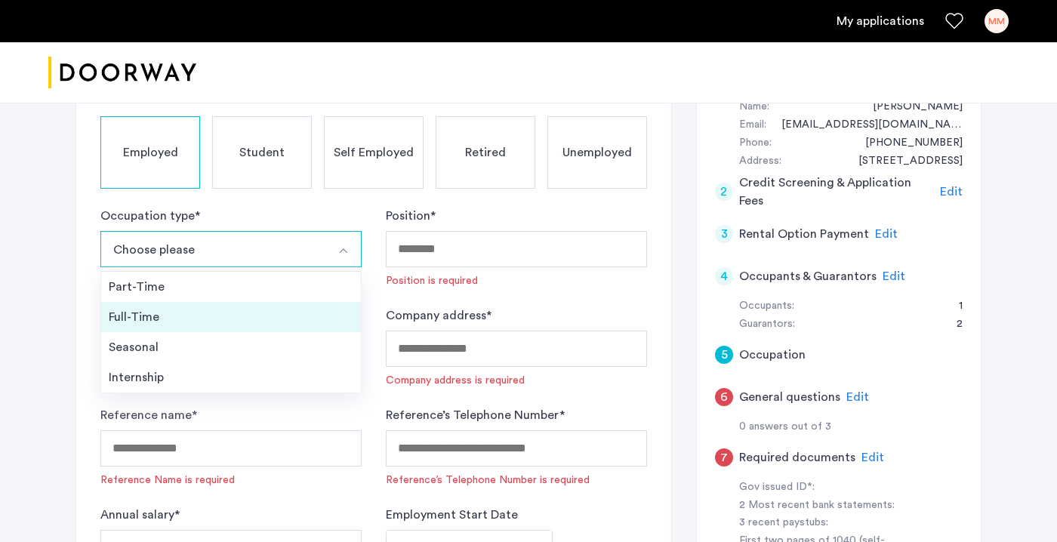
click at [203, 316] on div "Full-Time" at bounding box center [231, 317] width 245 height 18
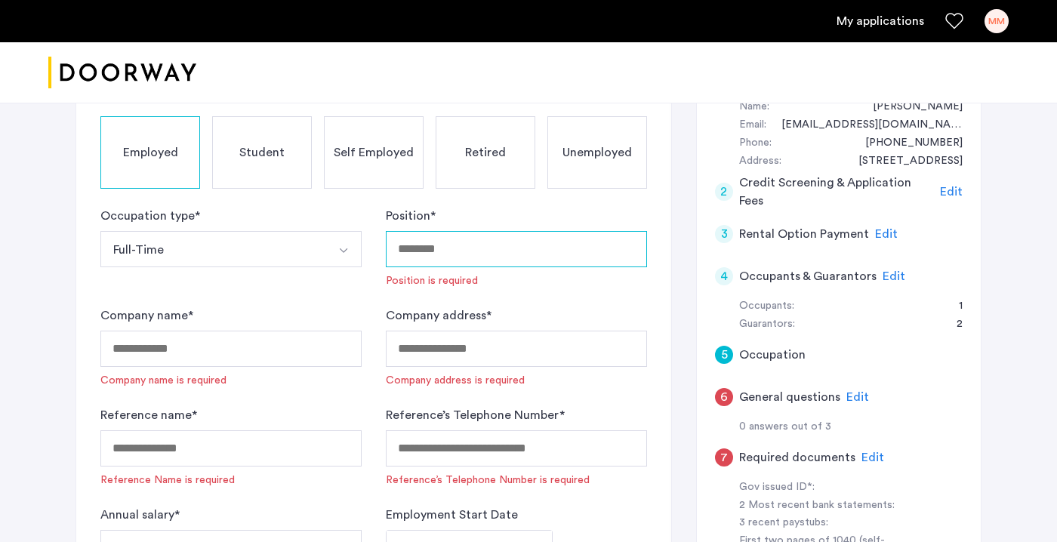
click at [495, 254] on input "Position *" at bounding box center [516, 249] width 261 height 36
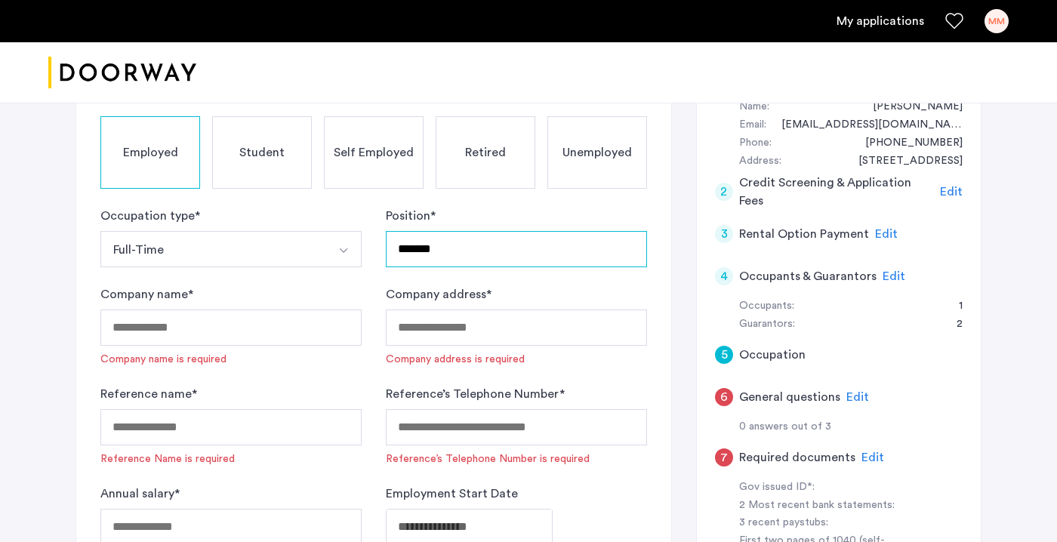
type input "*******"
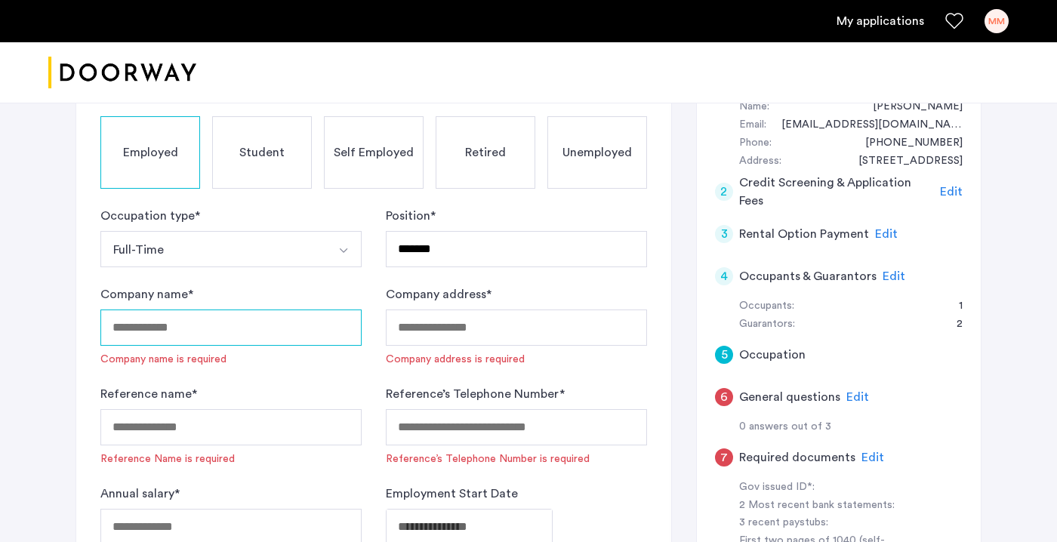
type input "*"
type input "**********"
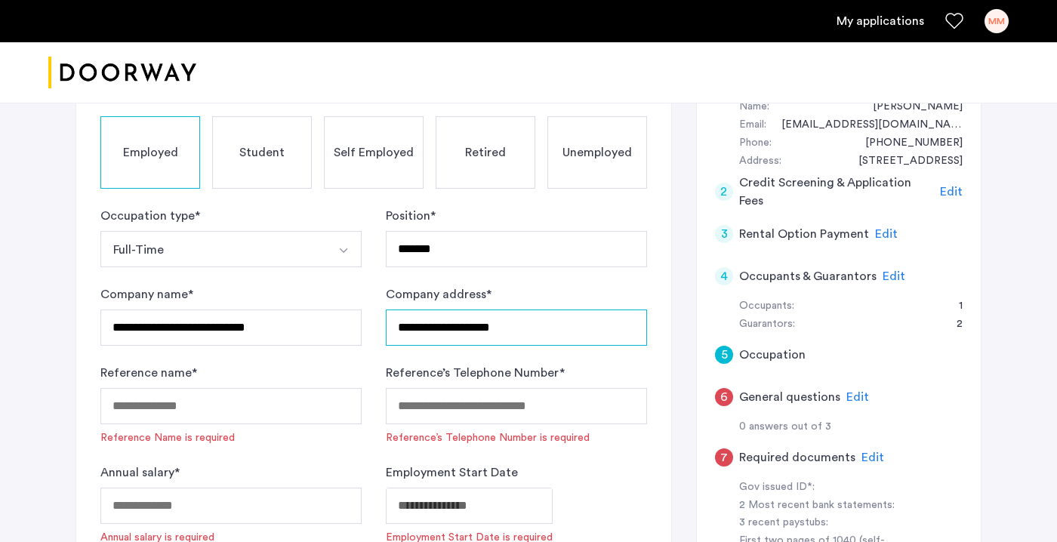
type input "**********"
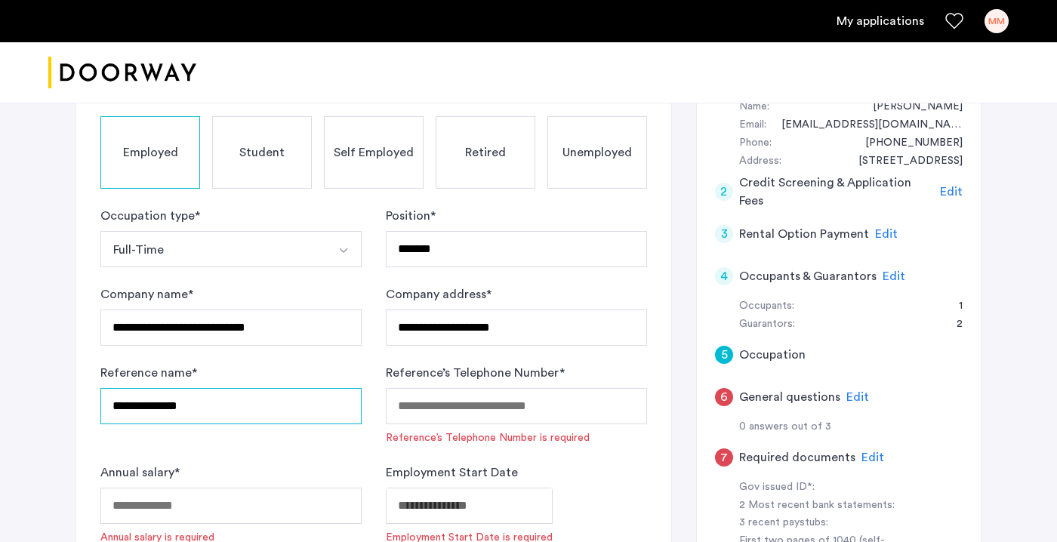
type input "**********"
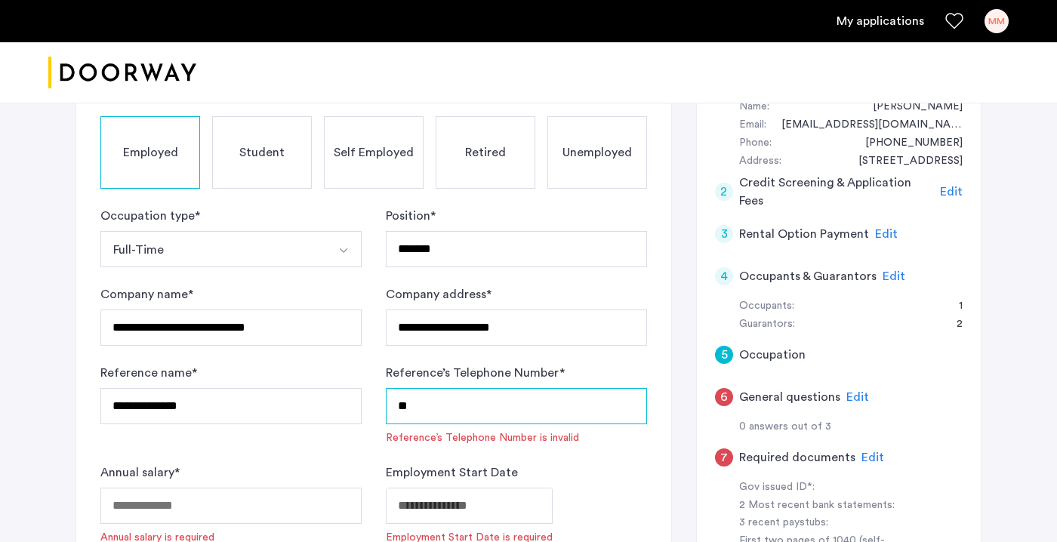
type input "*"
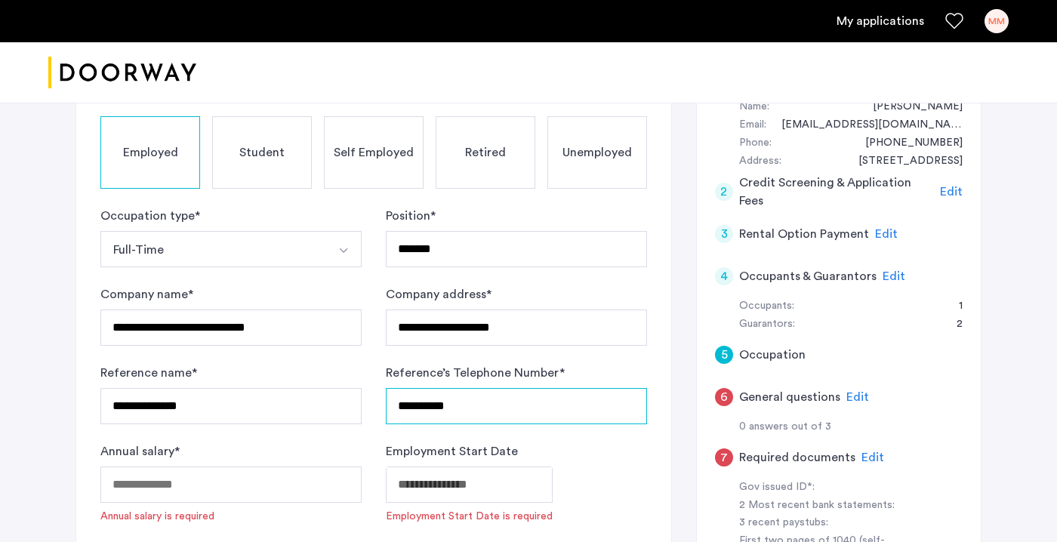
type input "**********"
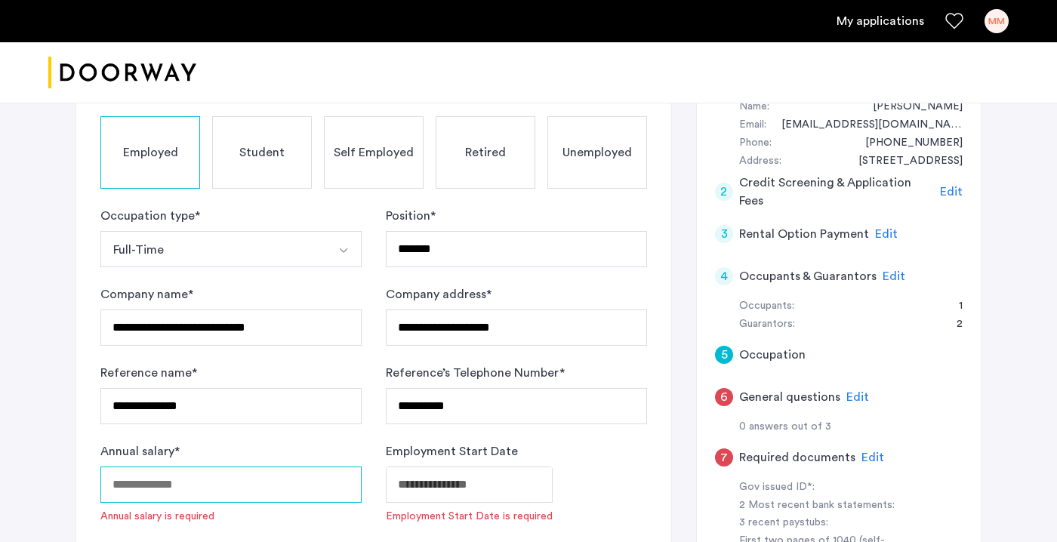
click at [224, 493] on input "Annual salary *" at bounding box center [230, 485] width 261 height 36
type input "*****"
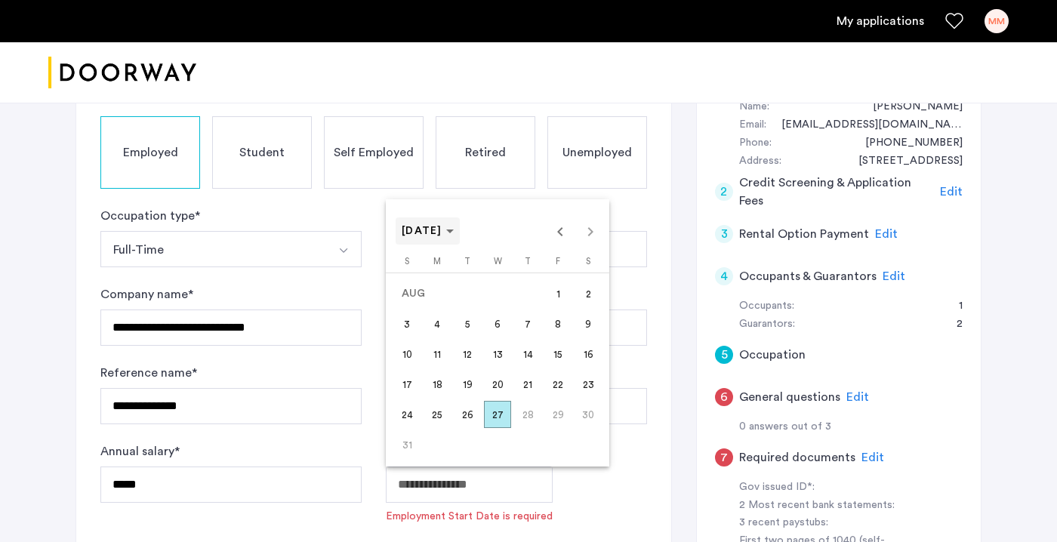
click at [443, 230] on span "AUG 2025" at bounding box center [422, 231] width 41 height 11
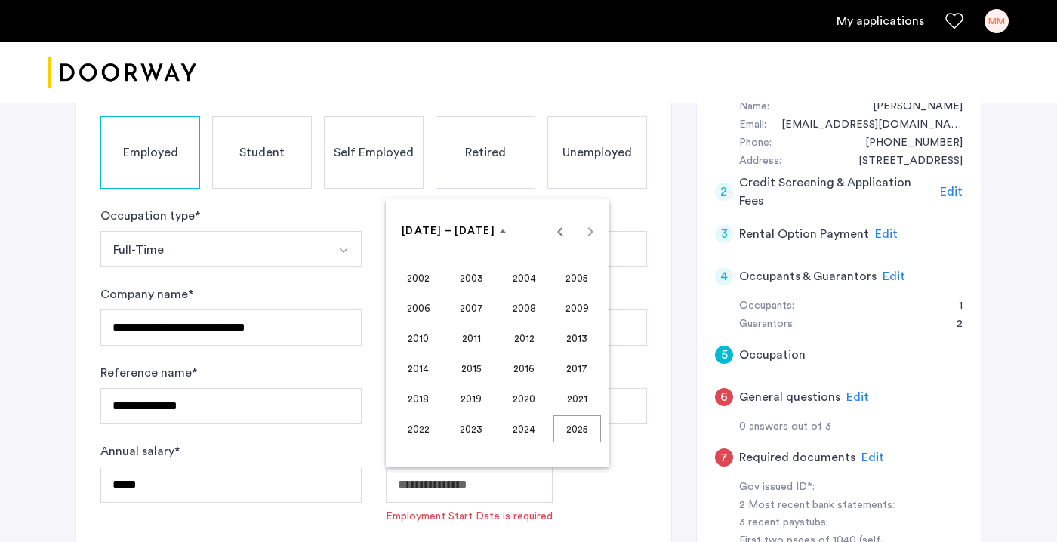
click at [578, 342] on span "2013" at bounding box center [578, 338] width 48 height 27
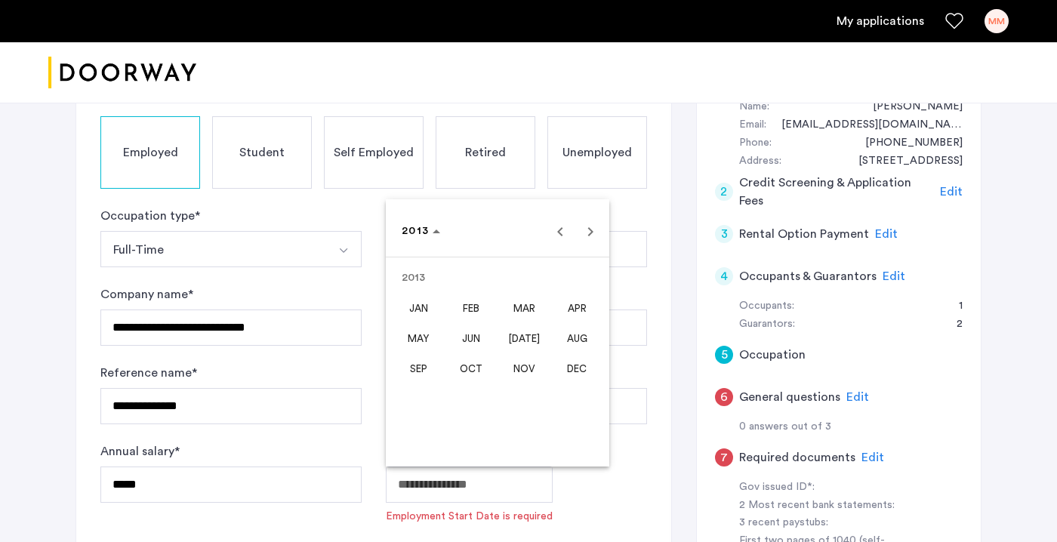
click at [477, 306] on span "FEB" at bounding box center [472, 308] width 48 height 27
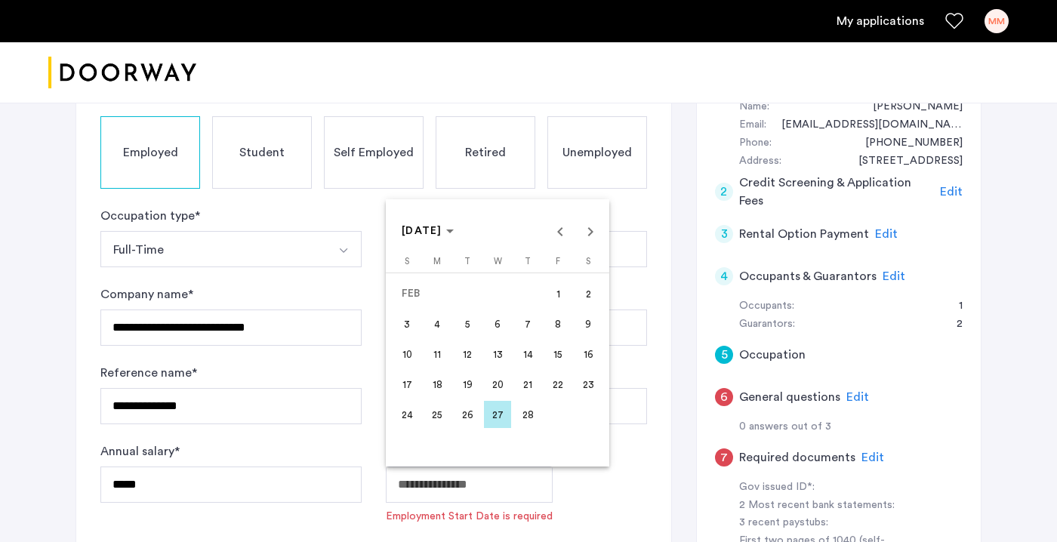
click at [566, 293] on span "1" at bounding box center [557, 293] width 27 height 27
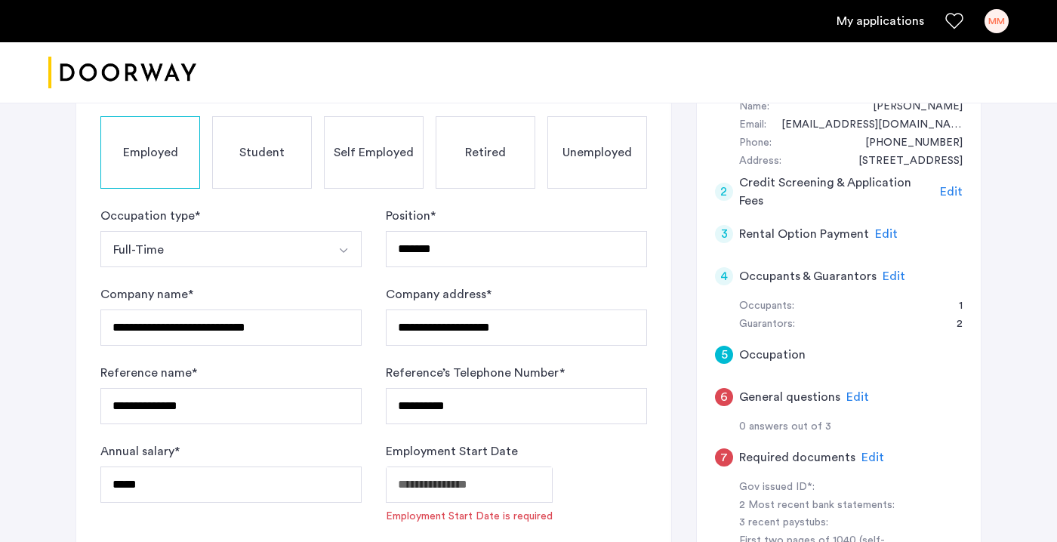
type input "**********"
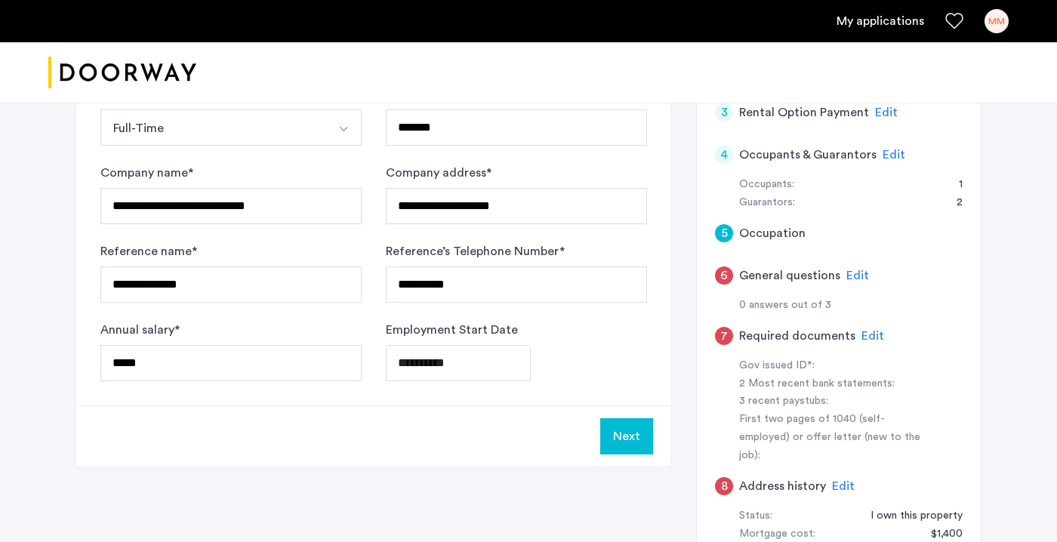
scroll to position [340, 0]
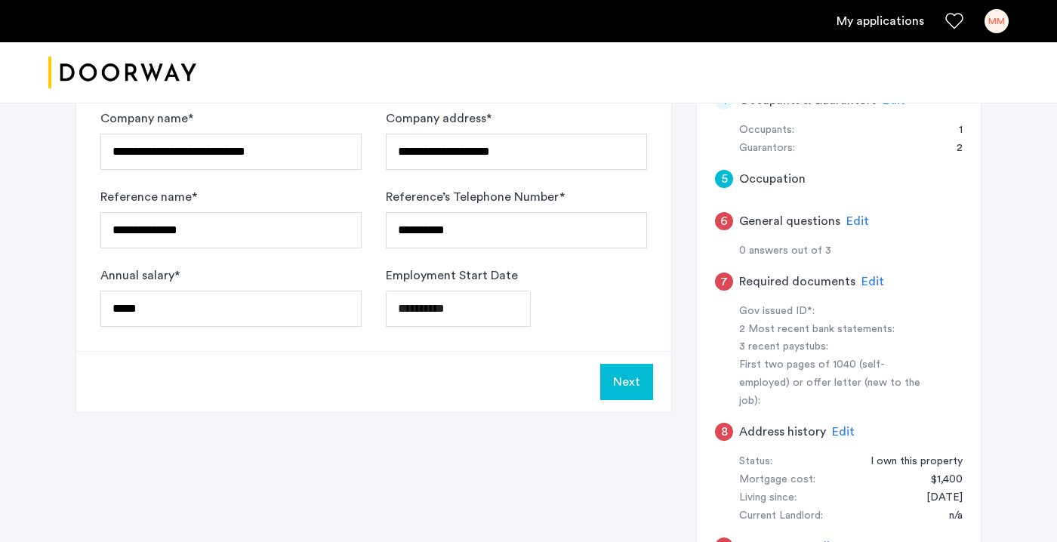
click at [643, 380] on button "Next" at bounding box center [626, 382] width 53 height 36
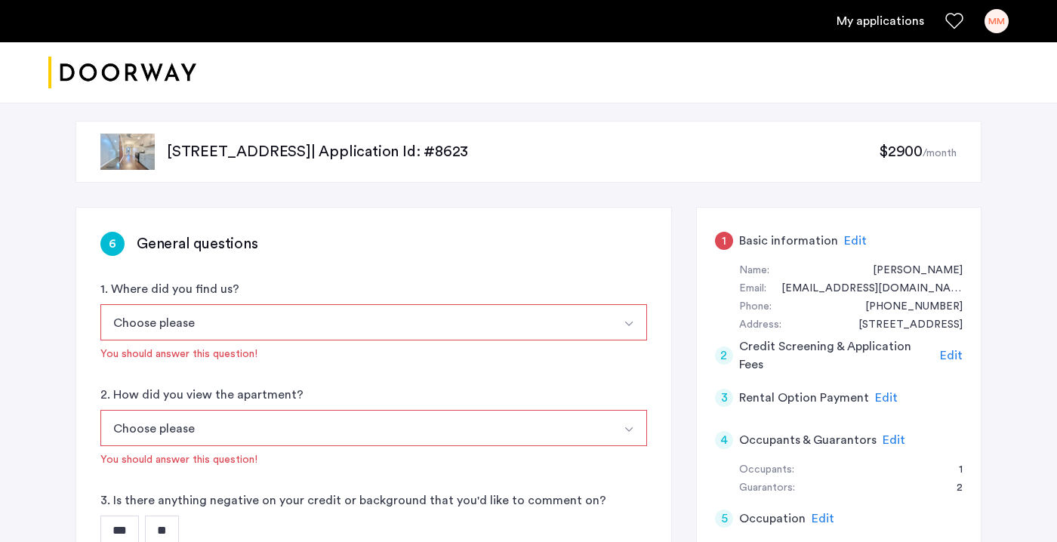
click at [575, 319] on button "Choose please" at bounding box center [355, 322] width 511 height 36
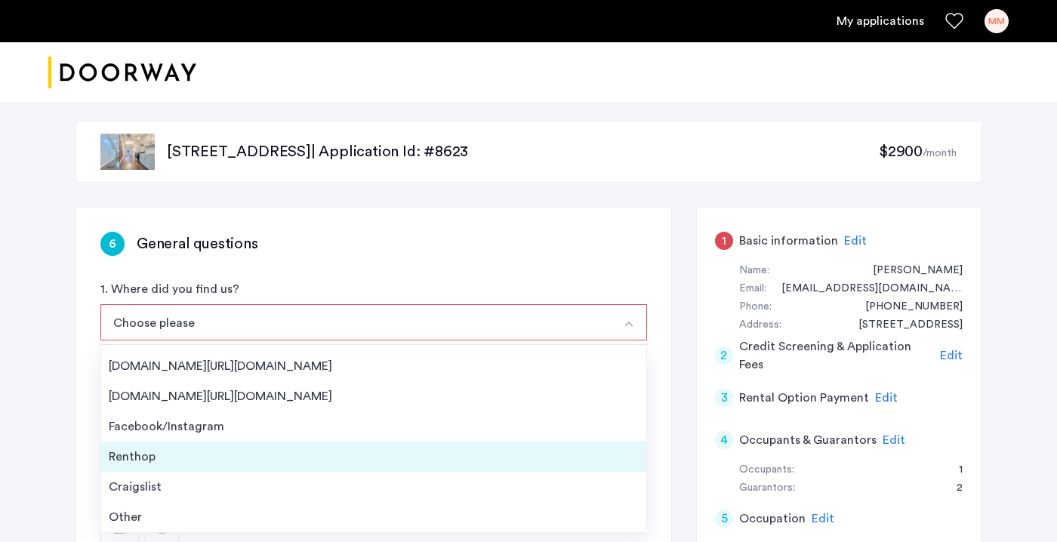
scroll to position [24, 0]
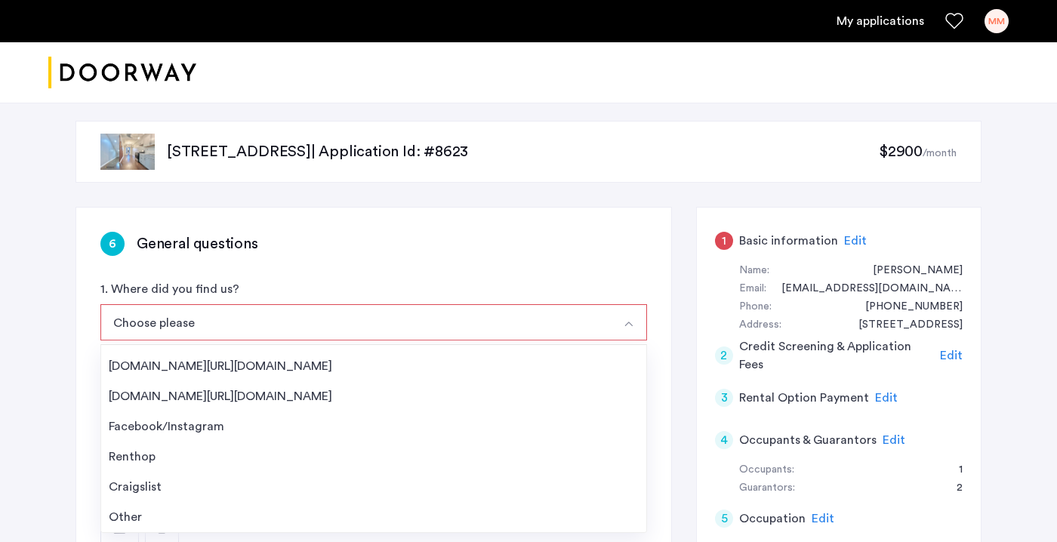
click at [424, 521] on div "Other" at bounding box center [374, 517] width 530 height 18
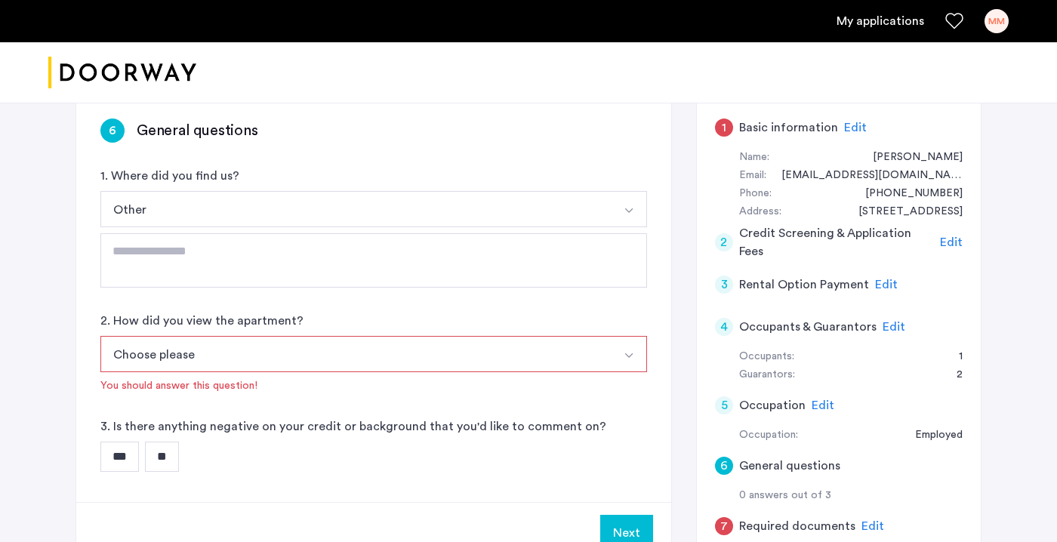
scroll to position [142, 0]
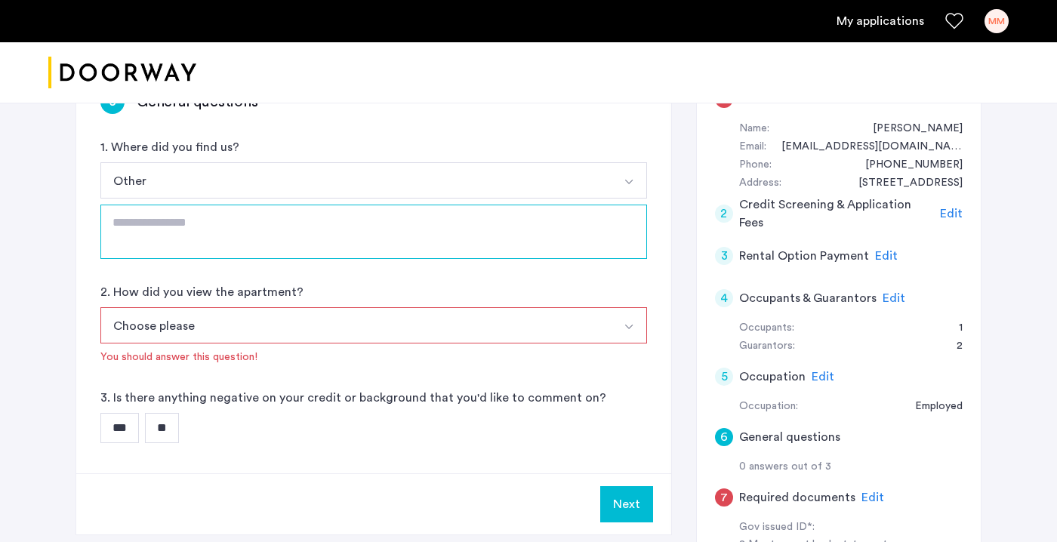
click at [419, 229] on textarea at bounding box center [373, 232] width 547 height 54
type textarea "********"
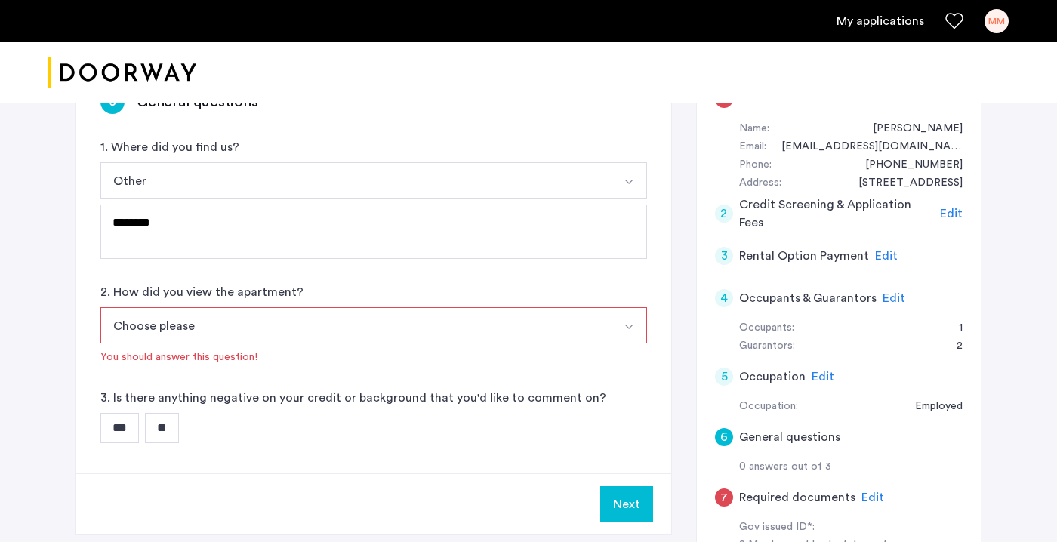
click at [435, 325] on button "Choose please" at bounding box center [355, 325] width 511 height 36
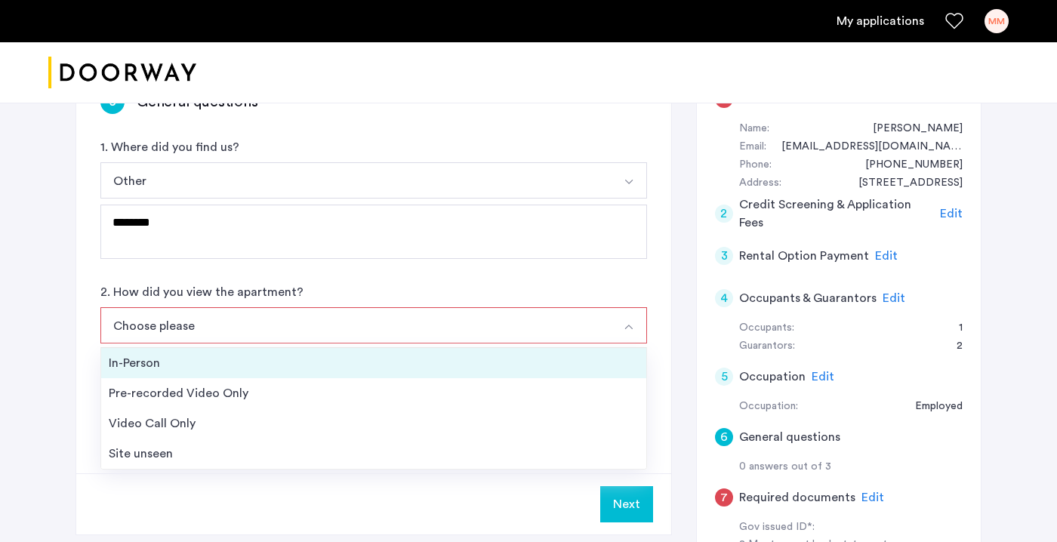
click at [414, 365] on div "In-Person" at bounding box center [374, 363] width 530 height 18
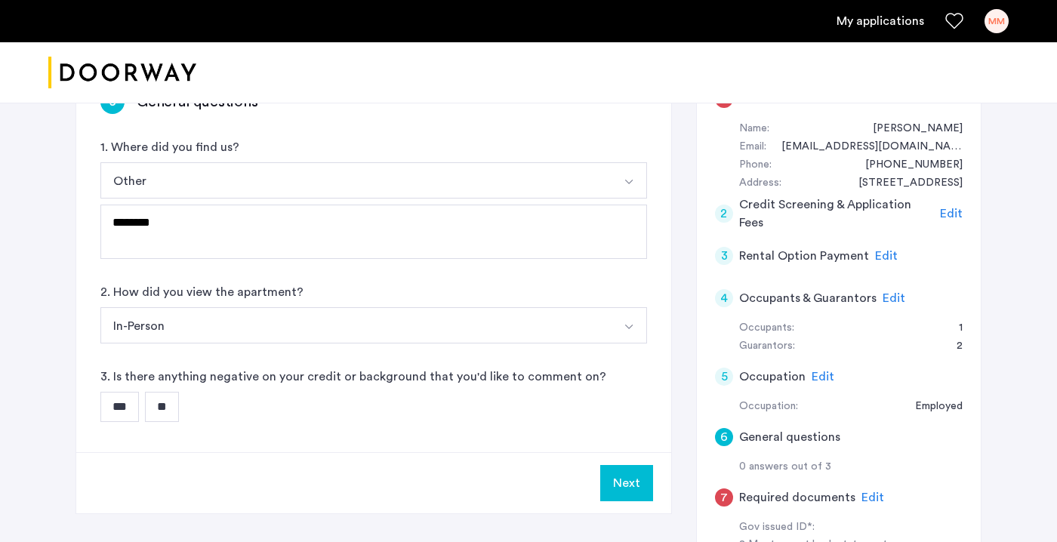
click at [179, 402] on input "**" at bounding box center [162, 407] width 34 height 30
click at [613, 477] on button "Next" at bounding box center [626, 483] width 53 height 36
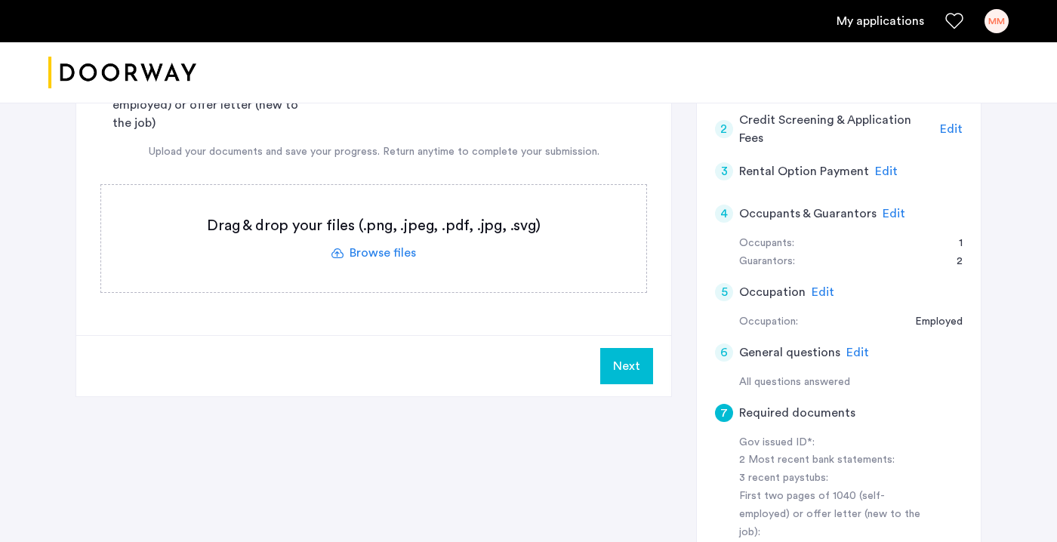
scroll to position [242, 0]
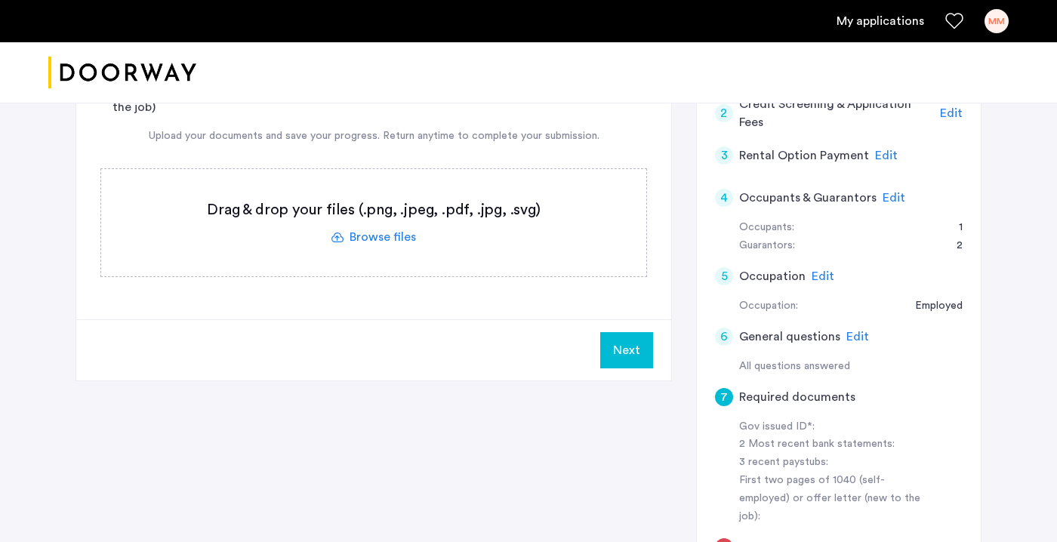
click at [378, 234] on label at bounding box center [373, 222] width 545 height 107
click at [0, 0] on input "file" at bounding box center [0, 0] width 0 height 0
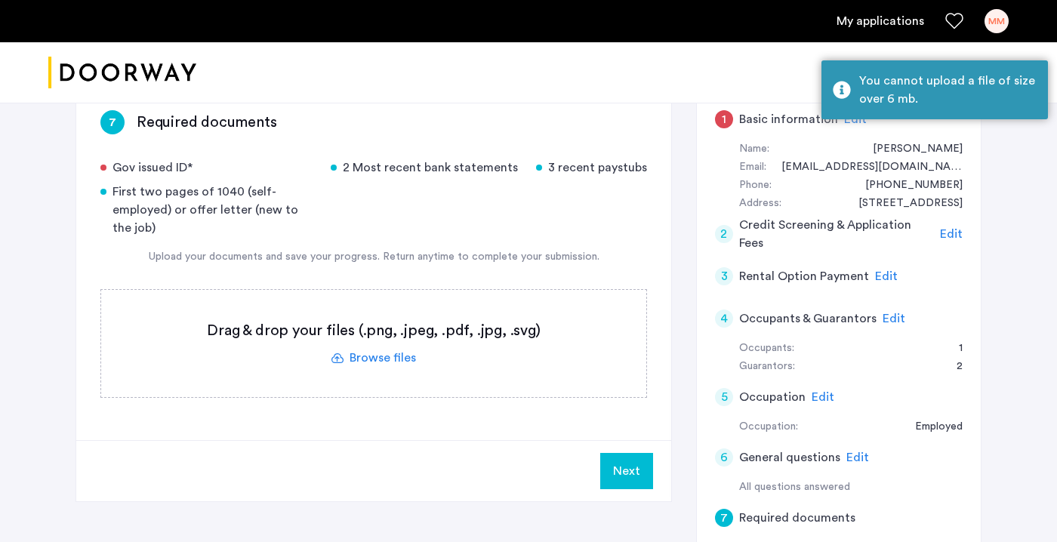
scroll to position [121, 0]
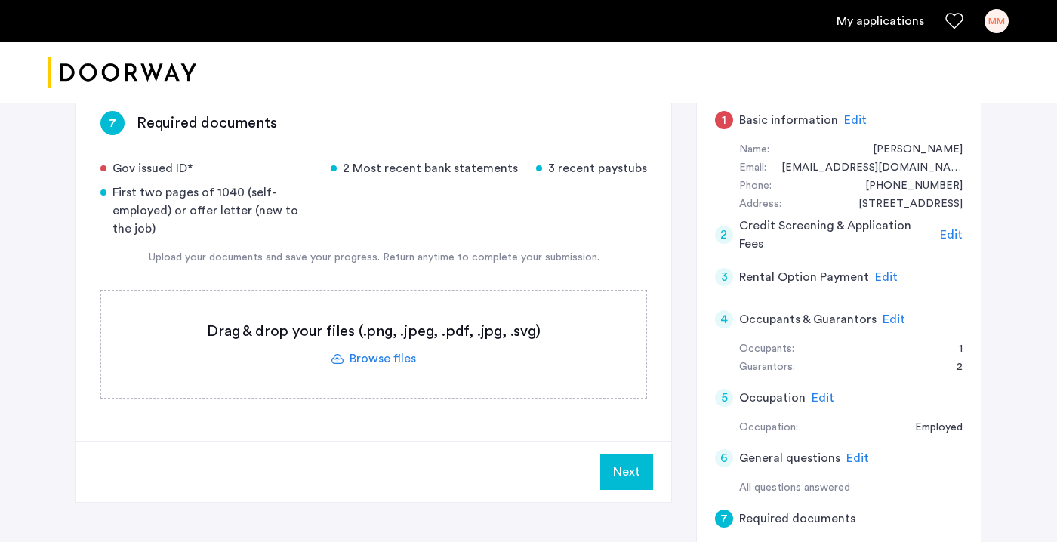
click at [399, 356] on label at bounding box center [373, 344] width 545 height 107
click at [0, 0] on input "file" at bounding box center [0, 0] width 0 height 0
click at [376, 353] on label at bounding box center [373, 344] width 545 height 107
click at [0, 0] on input "file" at bounding box center [0, 0] width 0 height 0
click at [398, 359] on label at bounding box center [373, 344] width 545 height 107
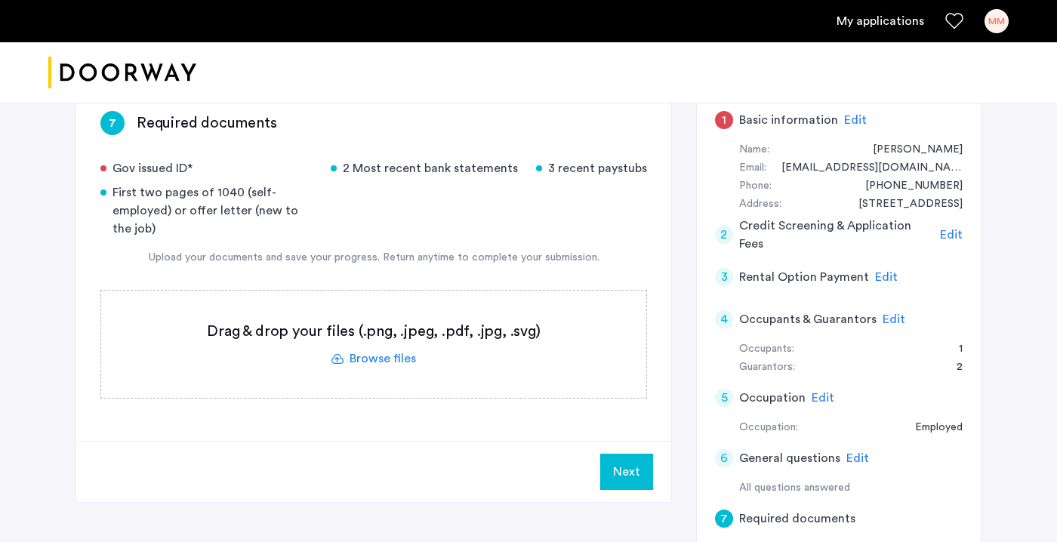
click at [0, 0] on input "file" at bounding box center [0, 0] width 0 height 0
click at [386, 362] on label at bounding box center [373, 344] width 545 height 107
click at [0, 0] on input "file" at bounding box center [0, 0] width 0 height 0
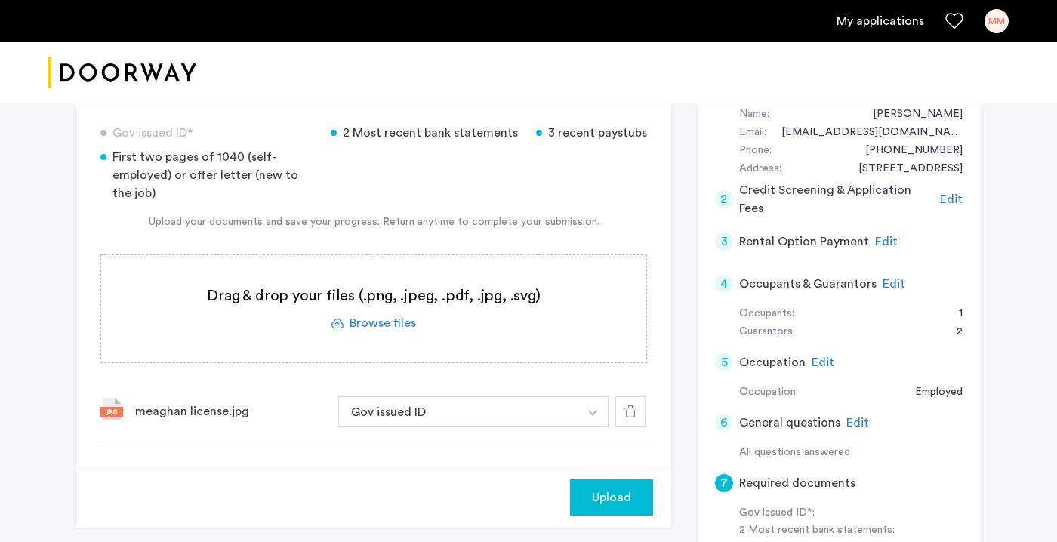
scroll to position [157, 0]
click at [635, 499] on div "Upload" at bounding box center [611, 497] width 59 height 18
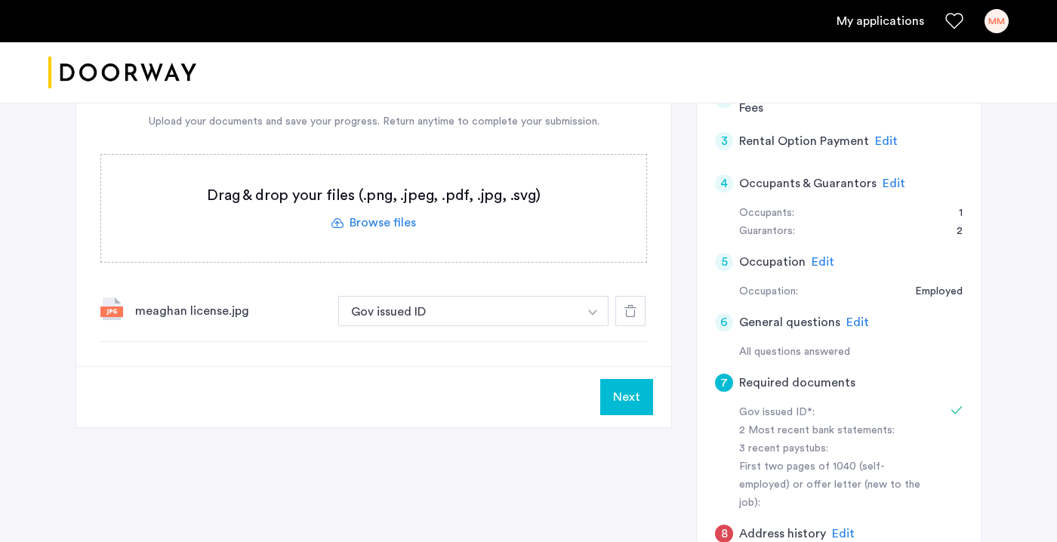
scroll to position [259, 0]
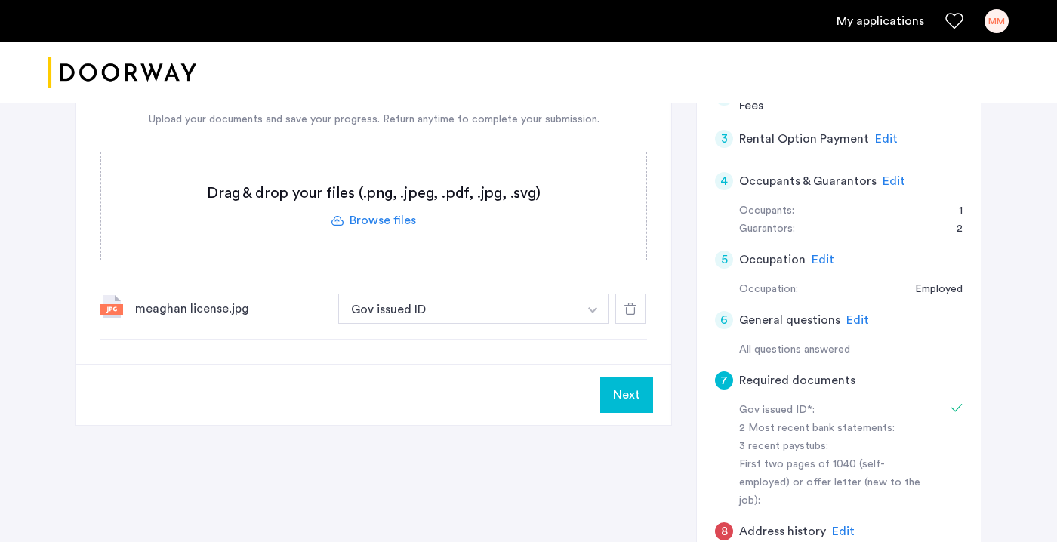
click at [623, 399] on button "Next" at bounding box center [626, 395] width 53 height 36
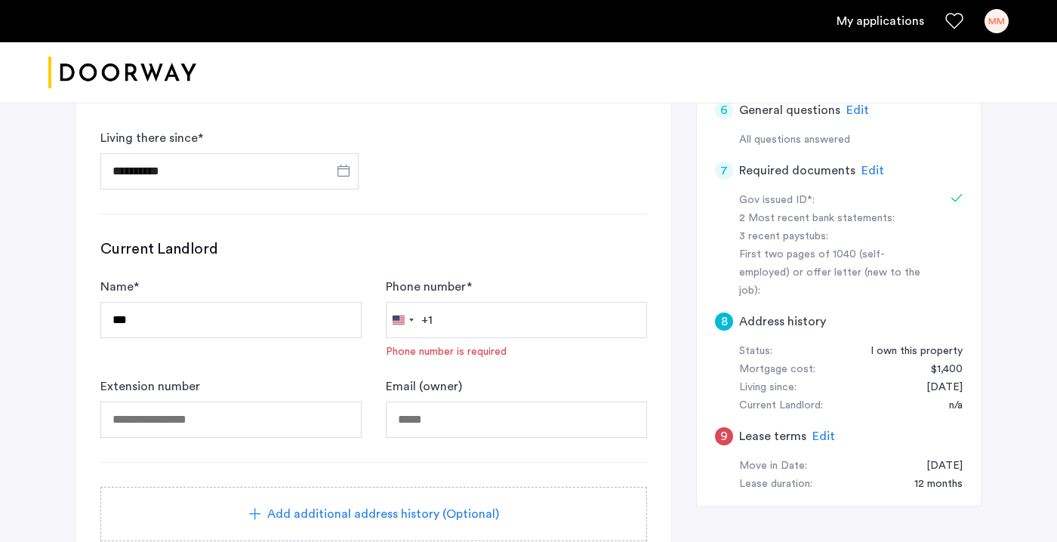
scroll to position [472, 0]
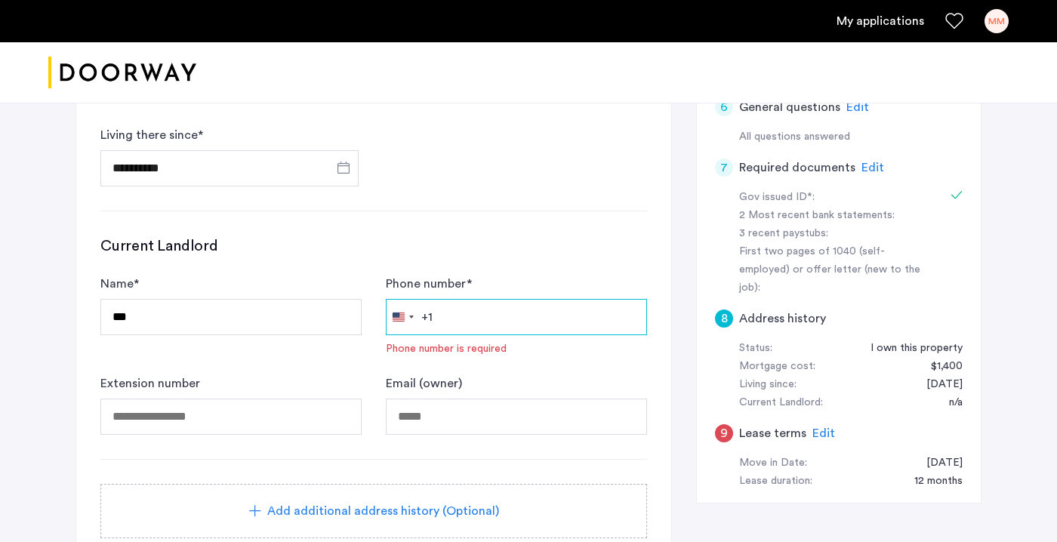
click at [505, 319] on input "Phone number *" at bounding box center [516, 317] width 261 height 36
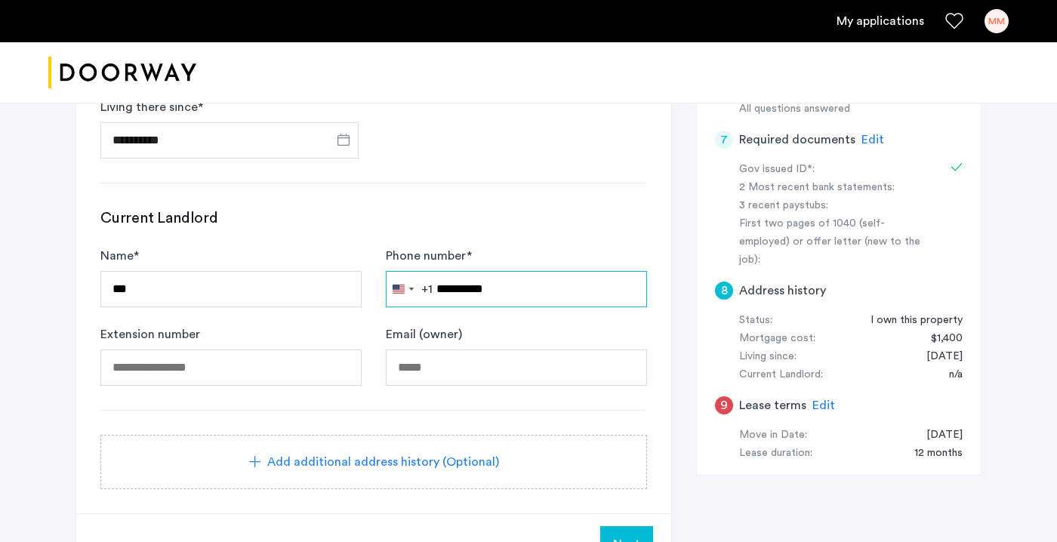
scroll to position [511, 0]
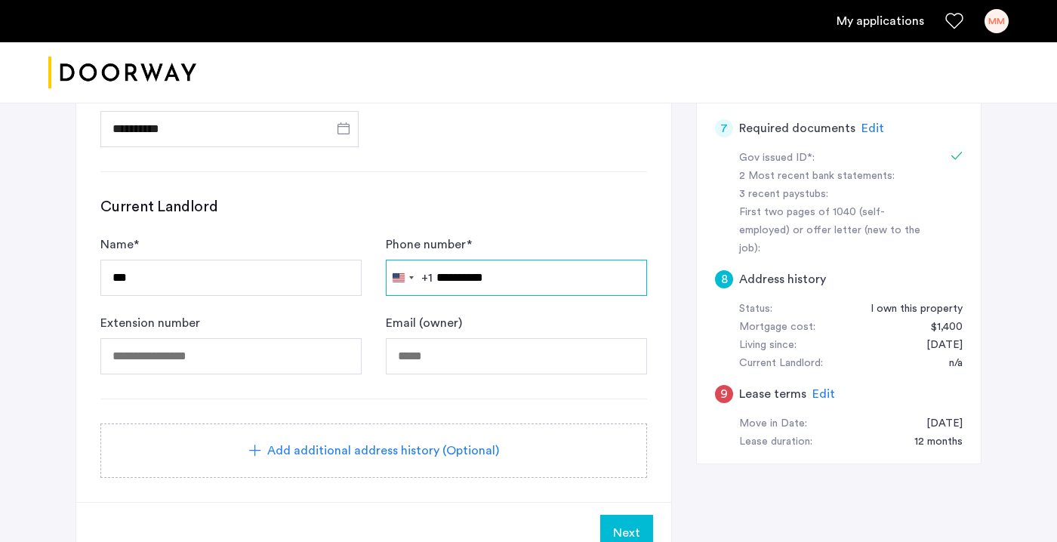
type input "**********"
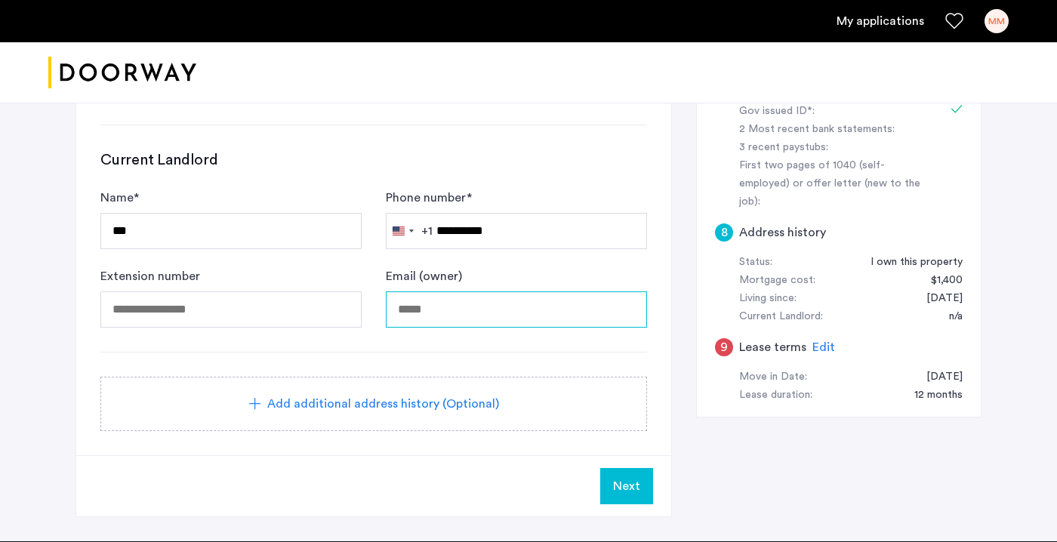
scroll to position [560, 0]
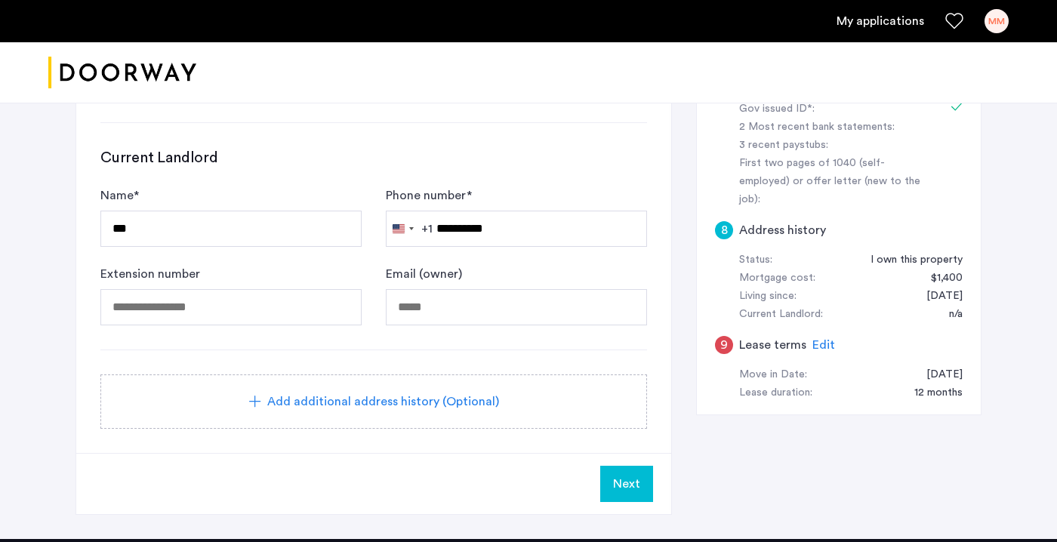
click at [643, 493] on button "Next" at bounding box center [626, 484] width 53 height 36
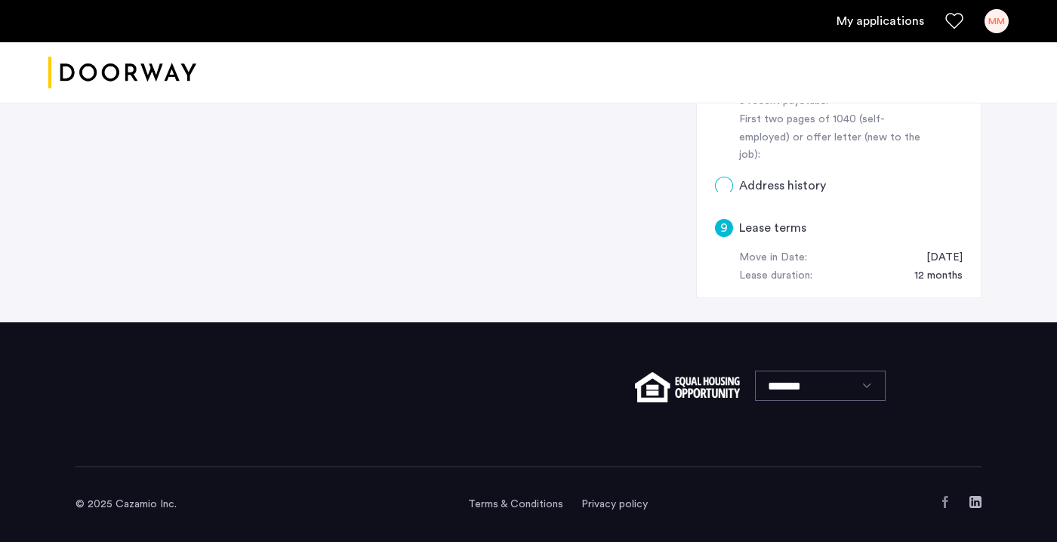
scroll to position [0, 0]
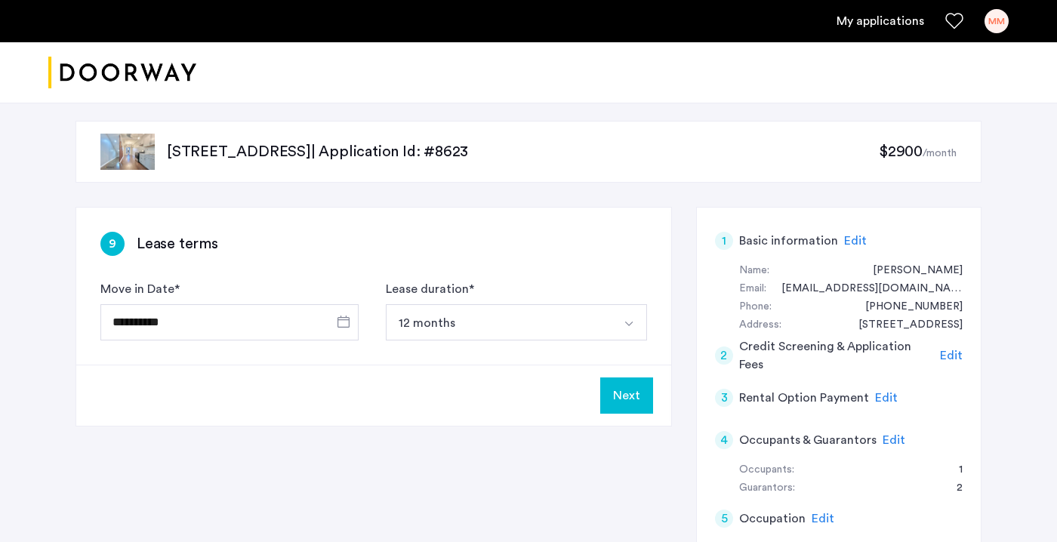
click at [632, 325] on img "Select option" at bounding box center [629, 324] width 12 height 12
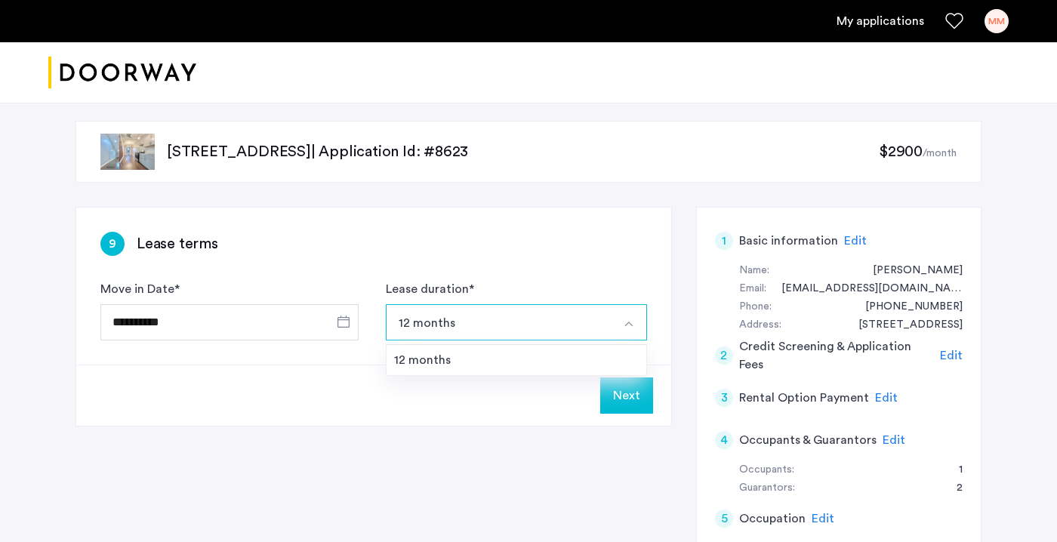
click at [632, 325] on img "Select option" at bounding box center [629, 324] width 12 height 12
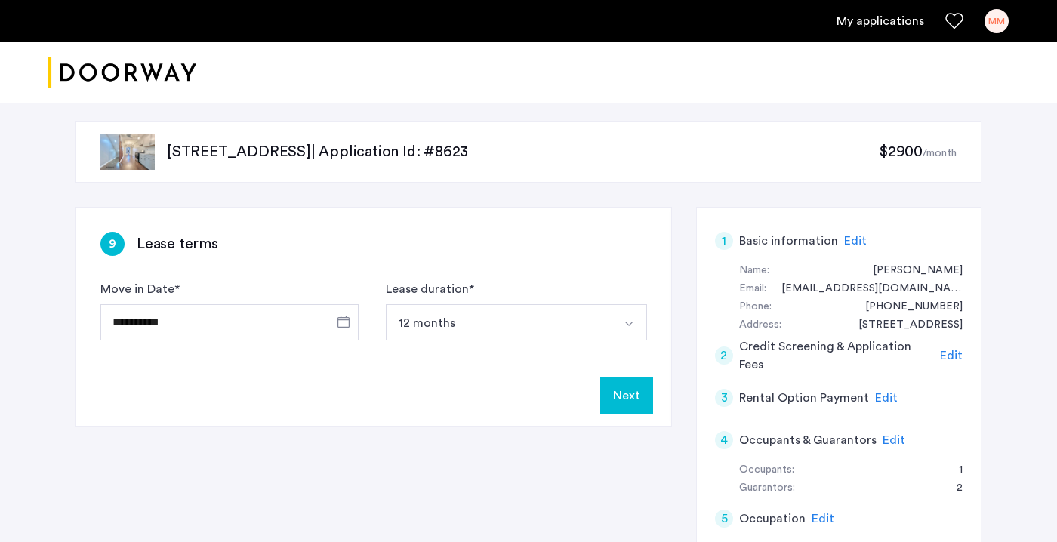
click at [630, 383] on button "Next" at bounding box center [626, 396] width 53 height 36
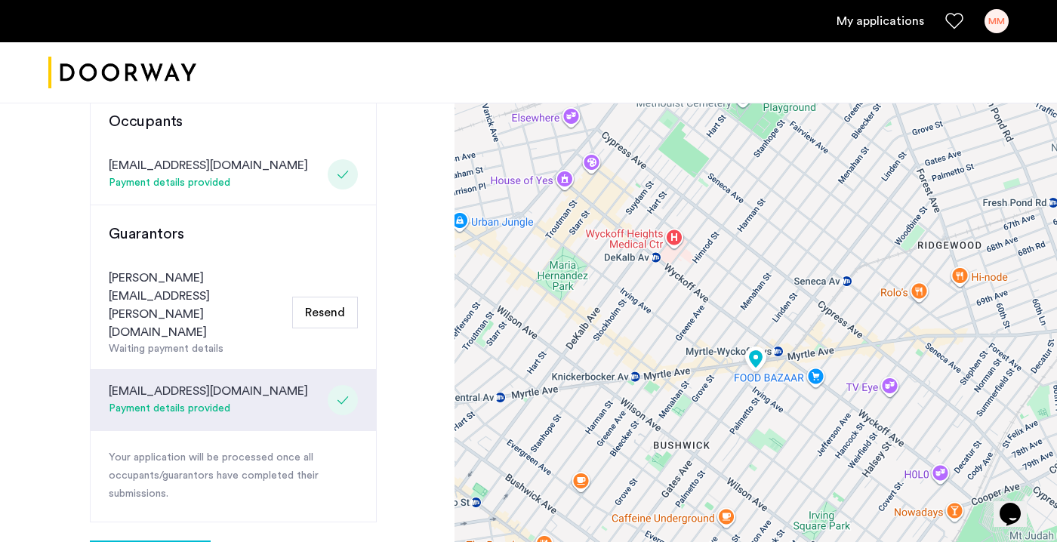
scroll to position [174, 0]
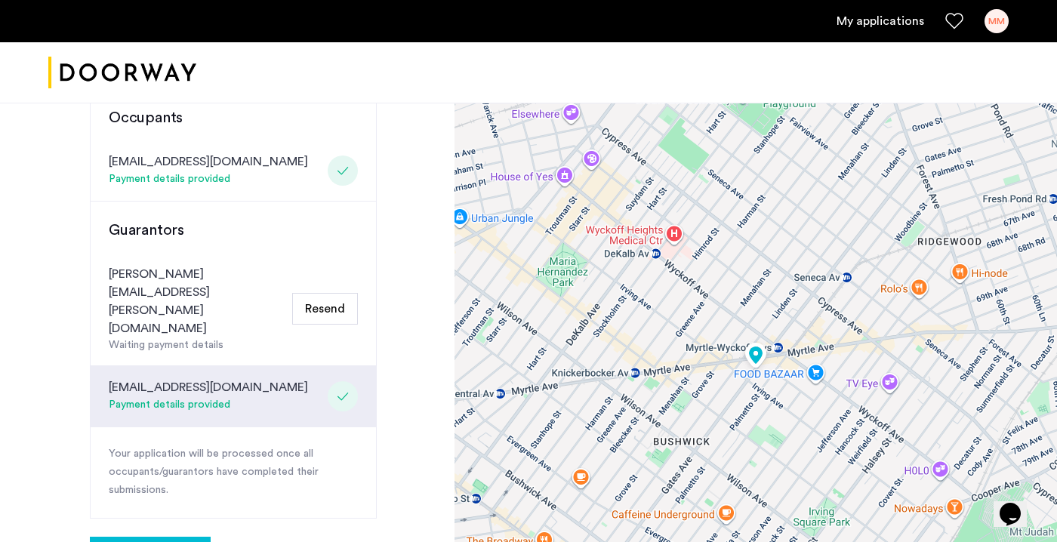
click at [294, 366] on div "msmeaghanmckenna@gmail.com Payment details provided" at bounding box center [233, 396] width 285 height 61
click at [243, 396] on div "Payment details provided" at bounding box center [208, 405] width 199 height 18
click at [333, 293] on button "Resend" at bounding box center [325, 309] width 66 height 32
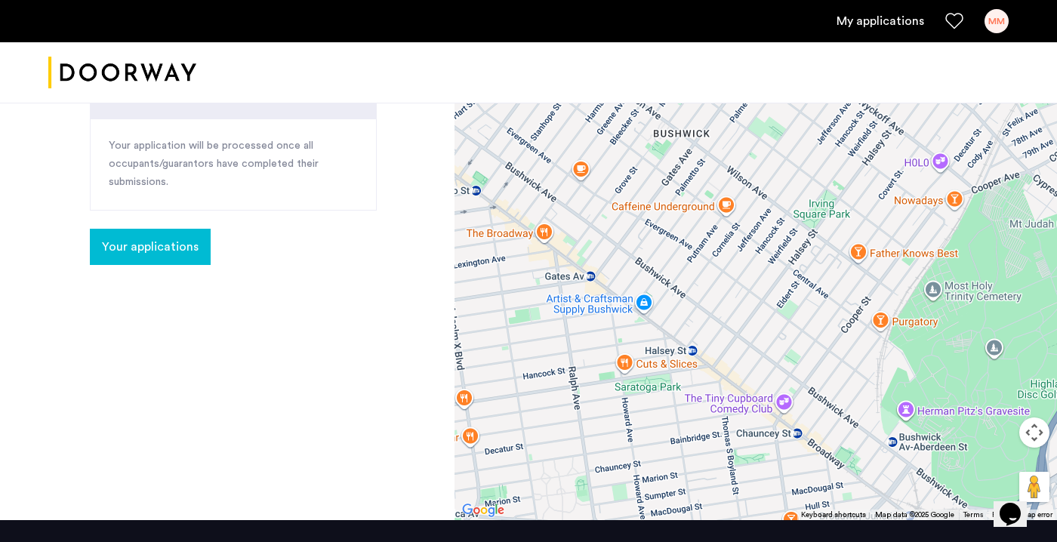
scroll to position [541, 0]
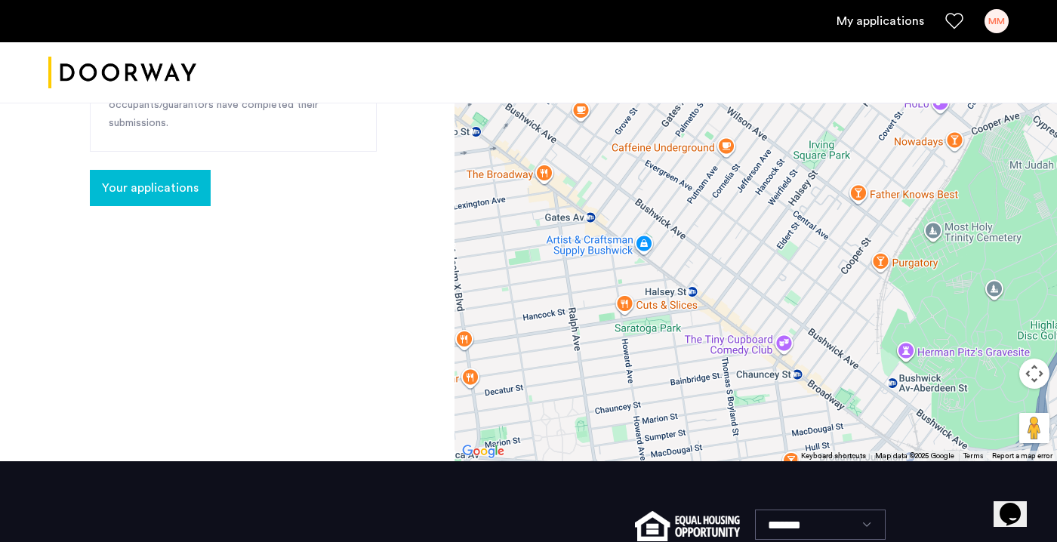
click at [159, 179] on span "Your applications" at bounding box center [150, 188] width 97 height 18
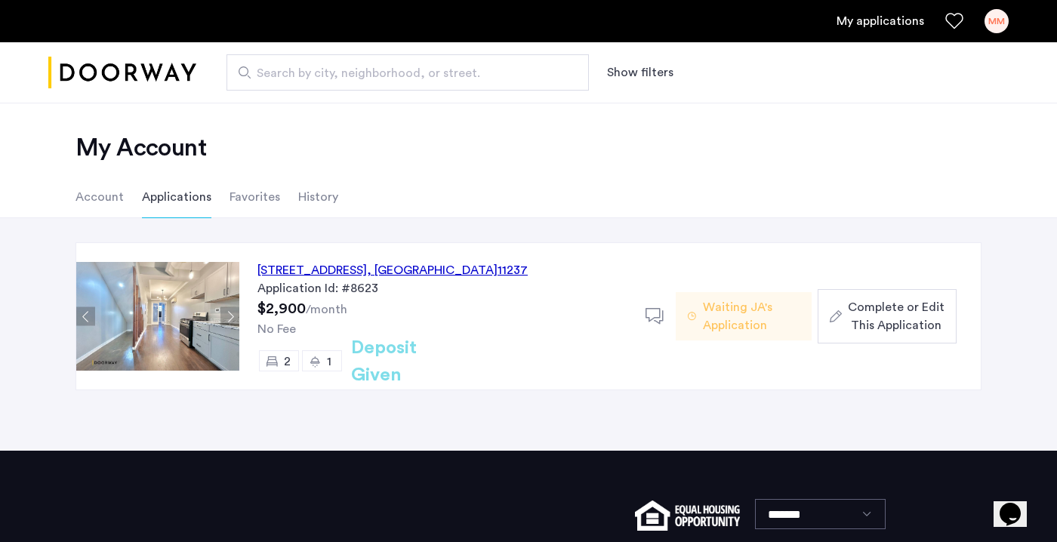
click at [331, 269] on div "1516 Gates Avenue, Unit 2R, Brooklyn , NY 11237" at bounding box center [393, 270] width 270 height 18
